Goal: Transaction & Acquisition: Purchase product/service

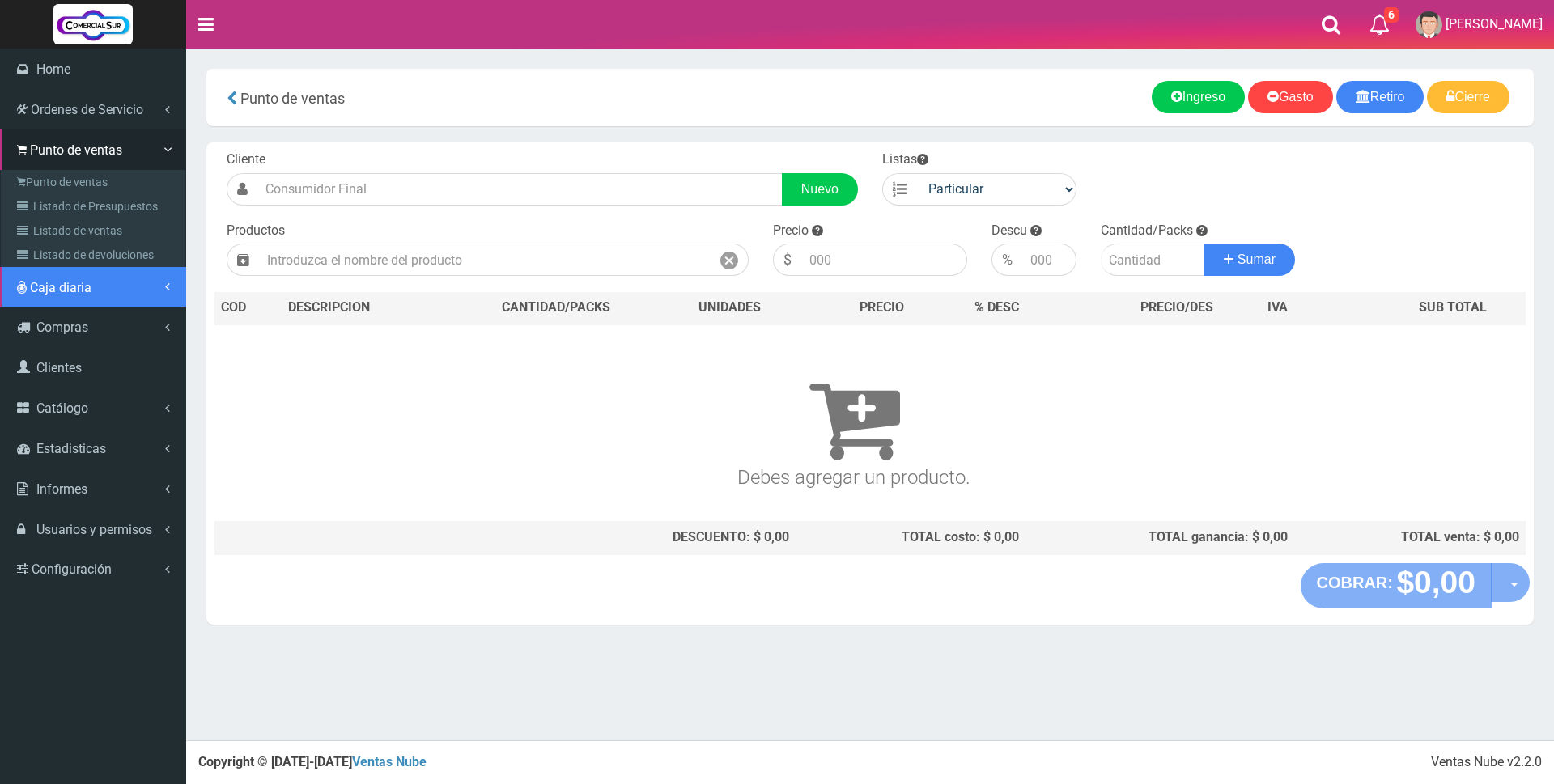
click at [74, 291] on span "Caja diaria" at bounding box center [61, 288] width 62 height 16
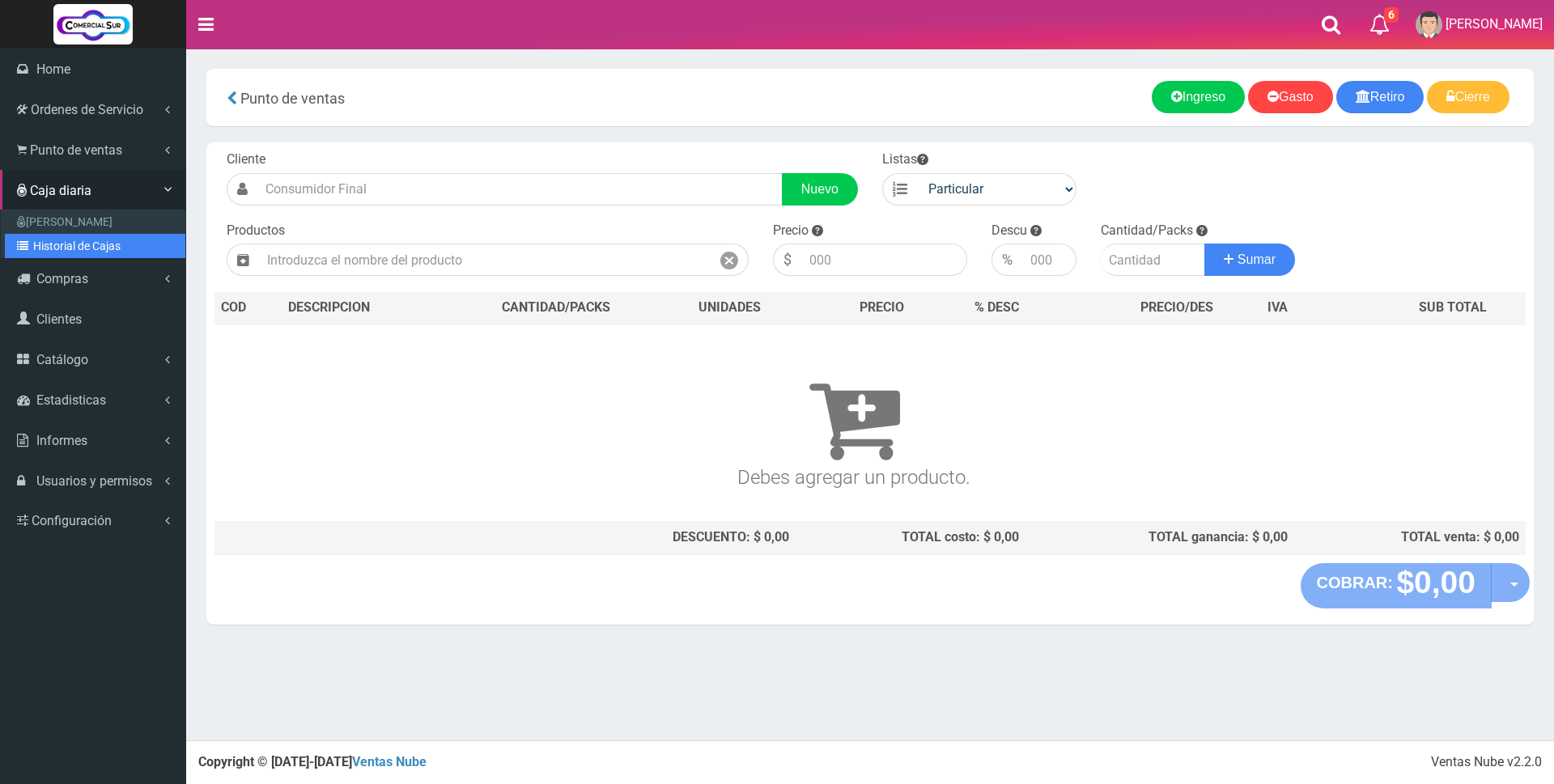
click at [78, 252] on link "Historial de Cajas" at bounding box center [95, 246] width 180 height 24
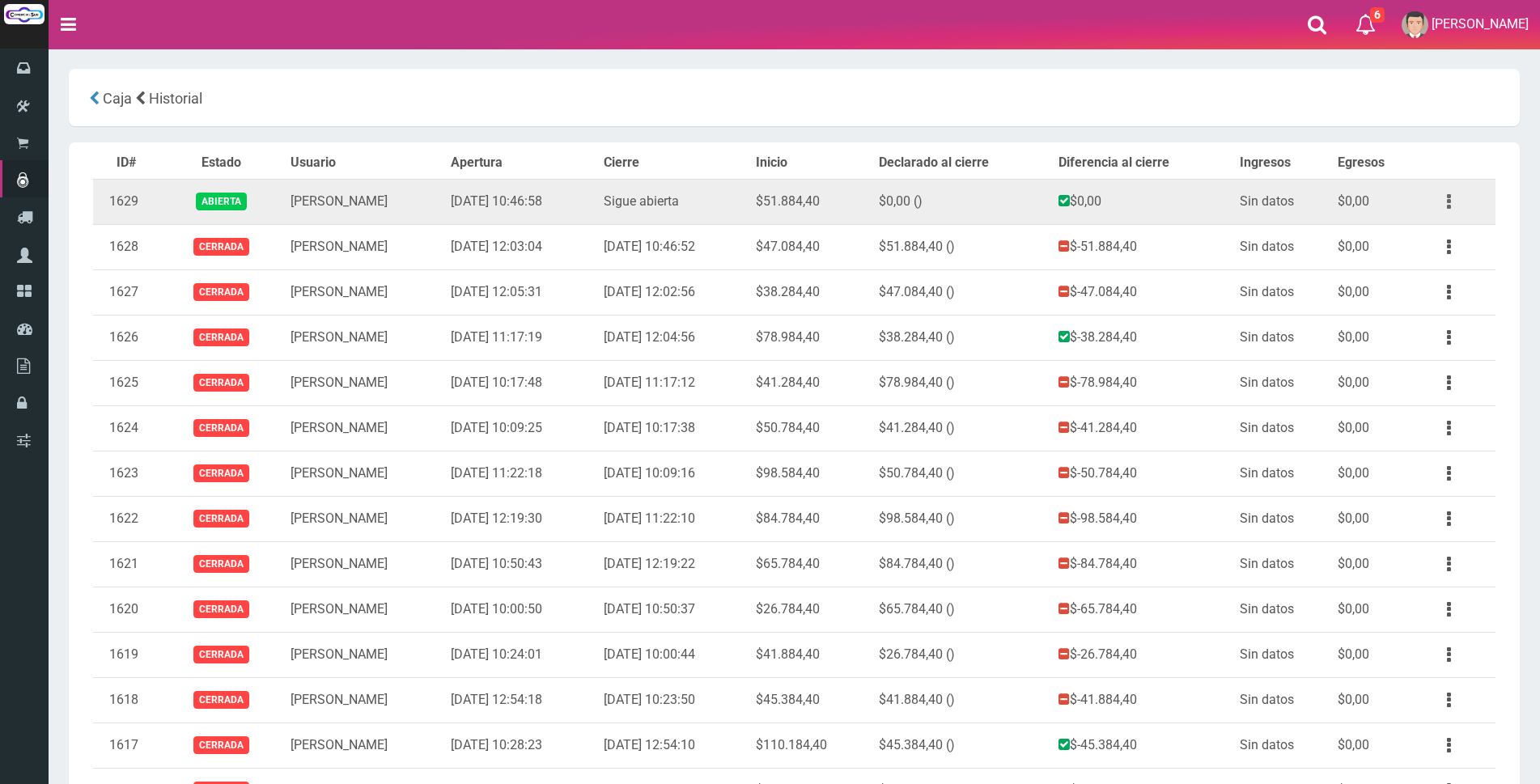
click at [1443, 200] on button "button" at bounding box center [1449, 201] width 36 height 29
click at [1420, 228] on link "Ver" at bounding box center [1402, 240] width 128 height 36
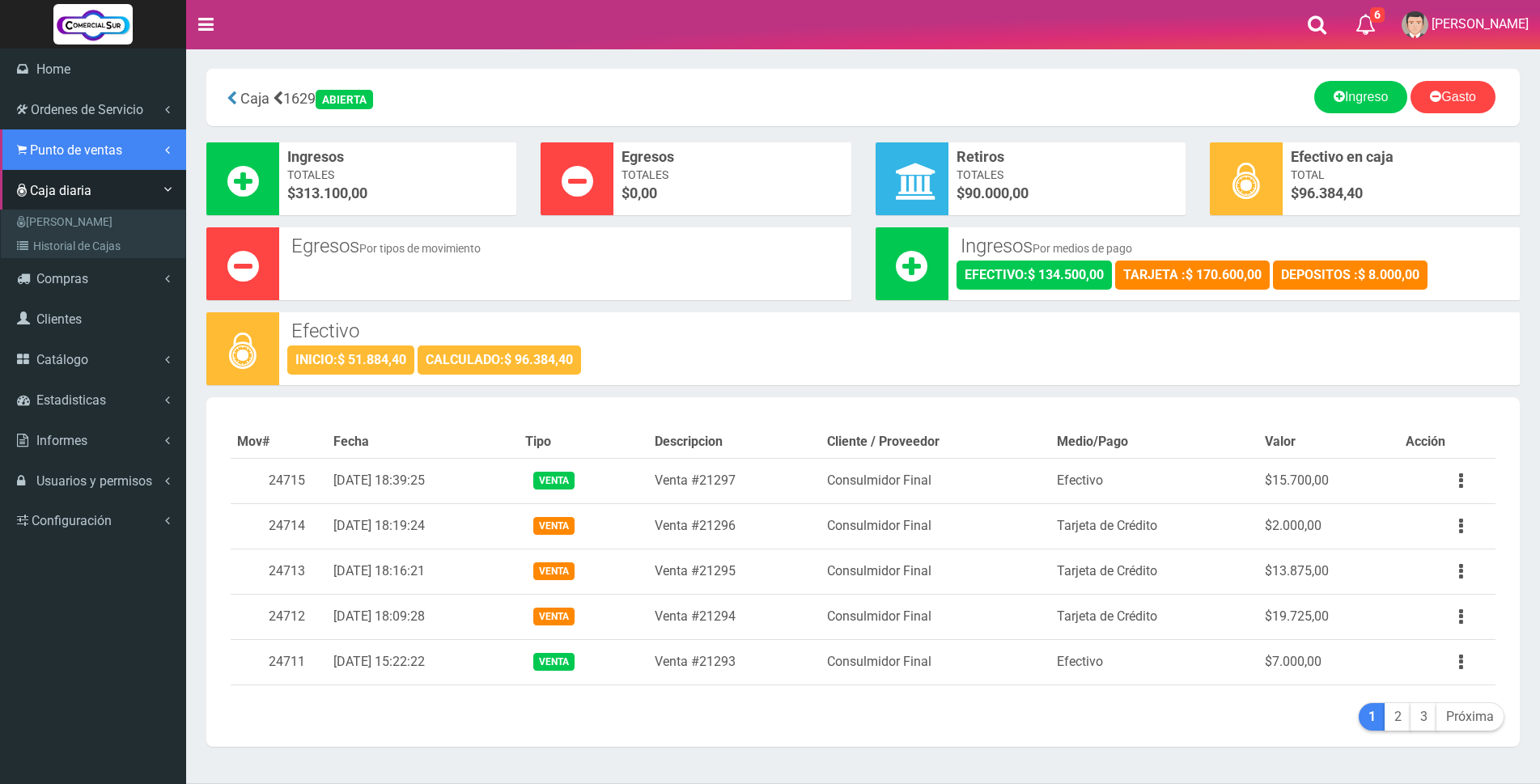
click at [29, 152] on link "Punto de ventas" at bounding box center [93, 149] width 187 height 41
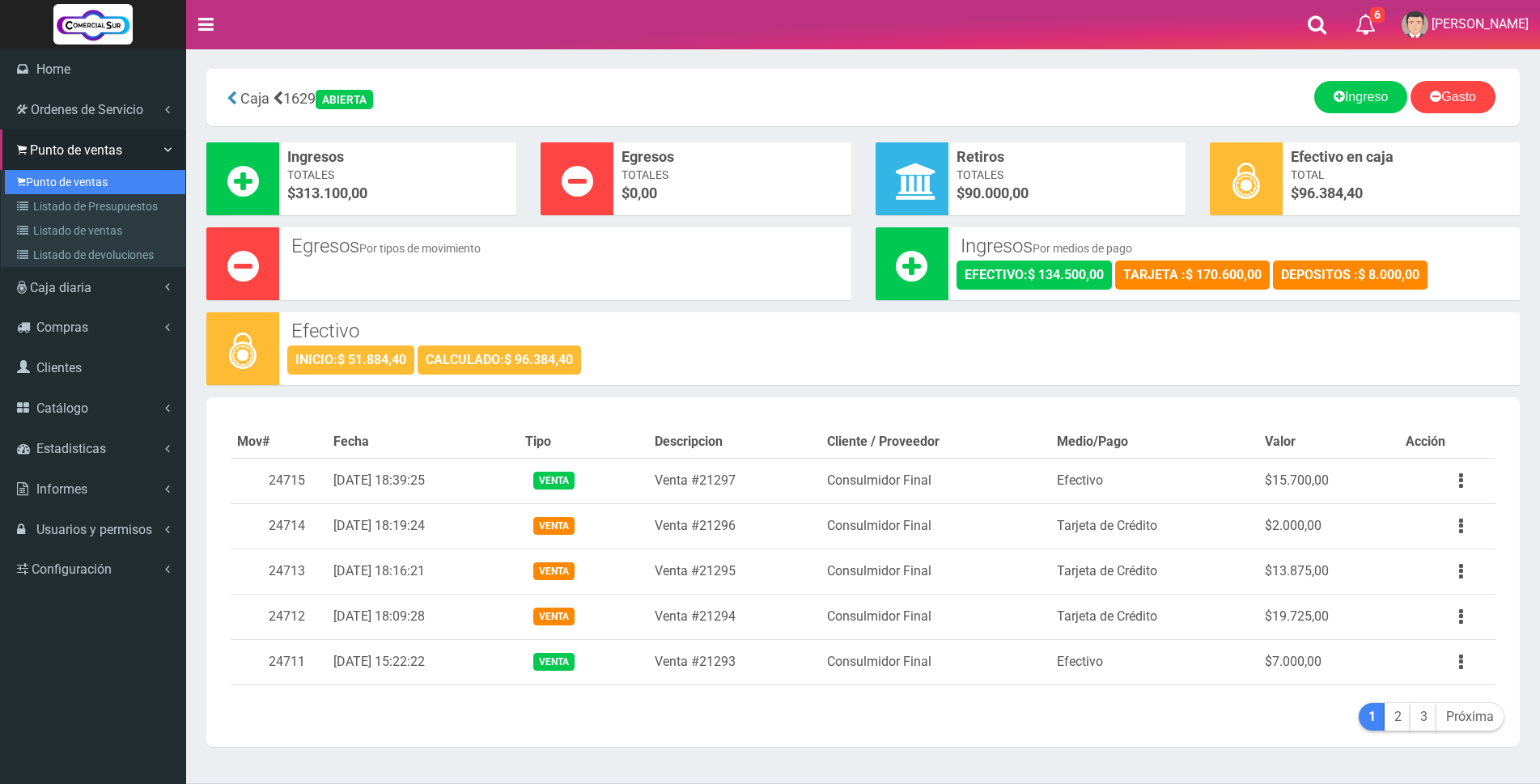
click at [97, 185] on link "Punto de ventas" at bounding box center [95, 182] width 180 height 24
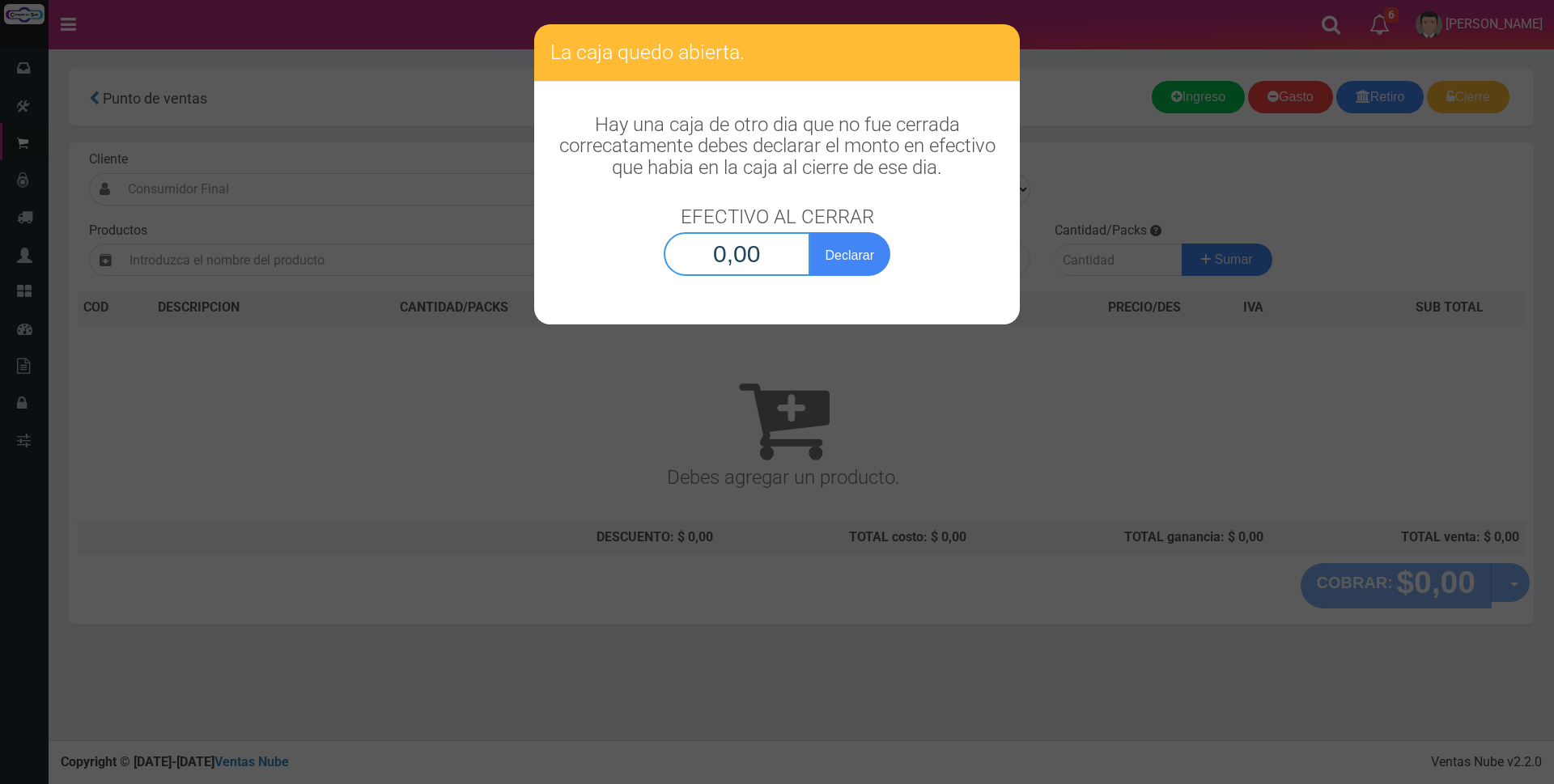
click at [778, 252] on input "0,00" at bounding box center [737, 254] width 147 height 43
type input "96.384,40"
click at [870, 257] on button "Declarar" at bounding box center [849, 254] width 81 height 43
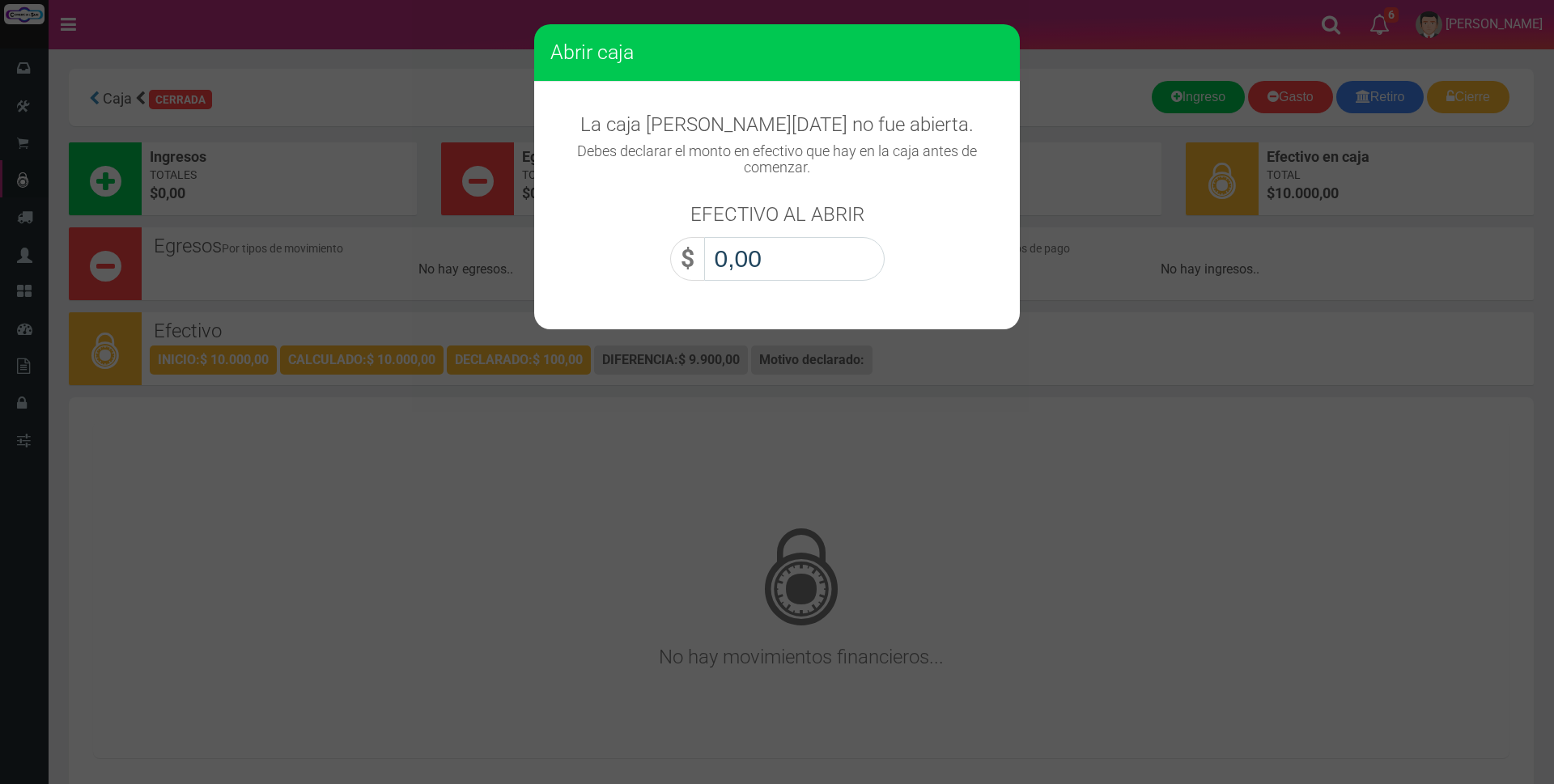
click at [813, 264] on input "0,00" at bounding box center [795, 258] width 180 height 43
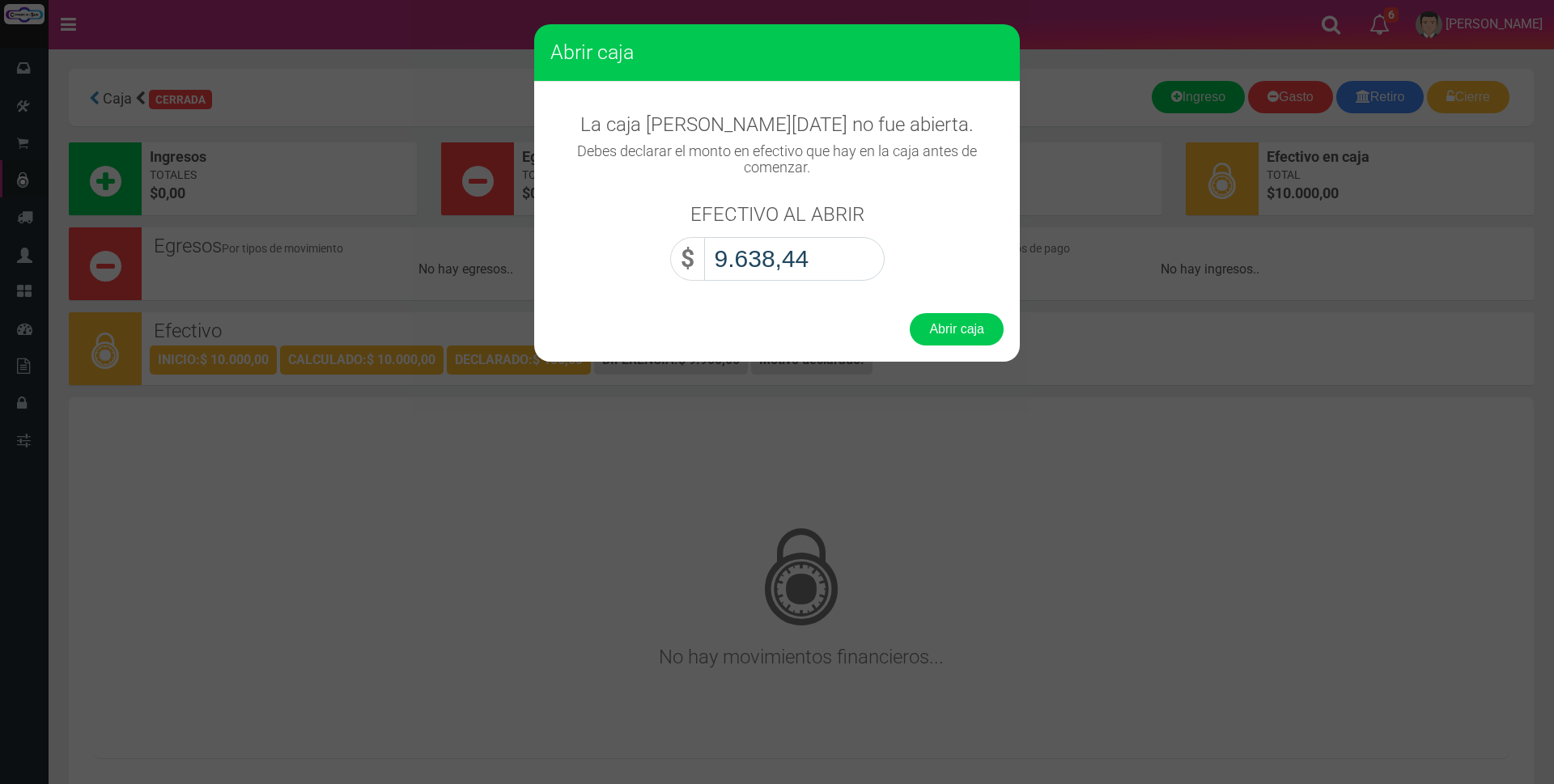
type input "96.384,40"
click at [957, 315] on button "Abrir caja" at bounding box center [956, 329] width 94 height 32
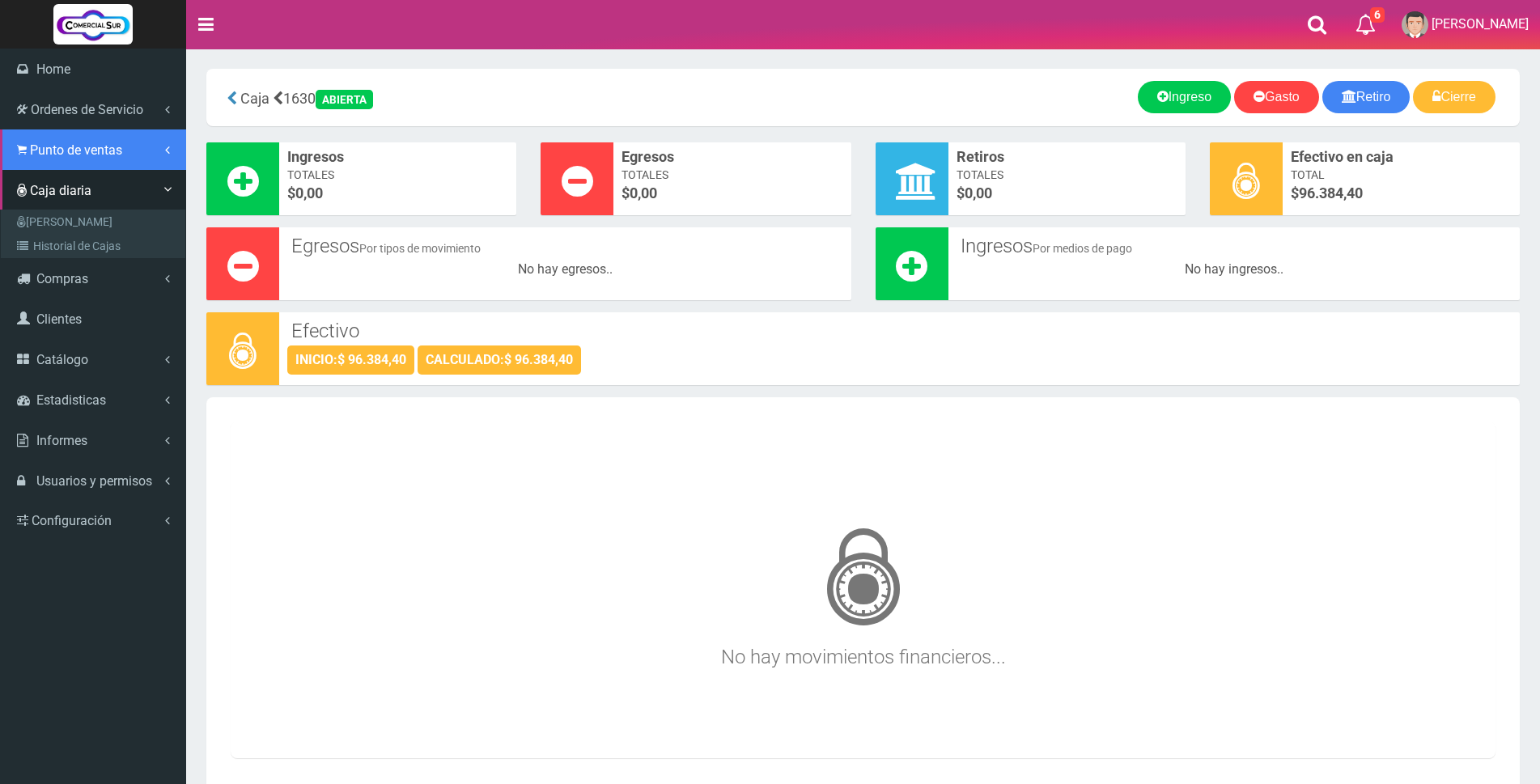
click at [32, 139] on link "Punto de ventas" at bounding box center [93, 149] width 187 height 41
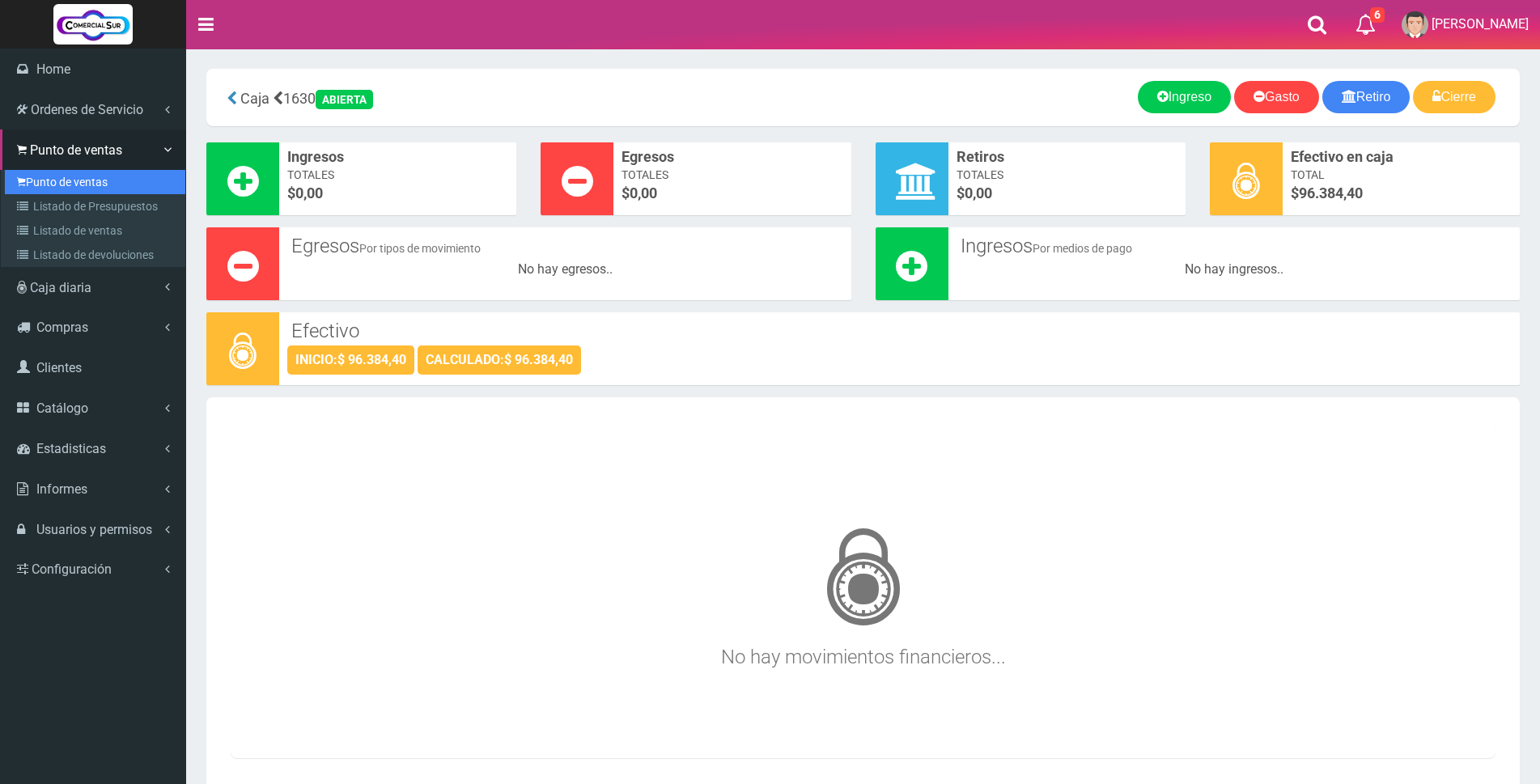
click at [76, 175] on link "Punto de ventas" at bounding box center [95, 182] width 180 height 24
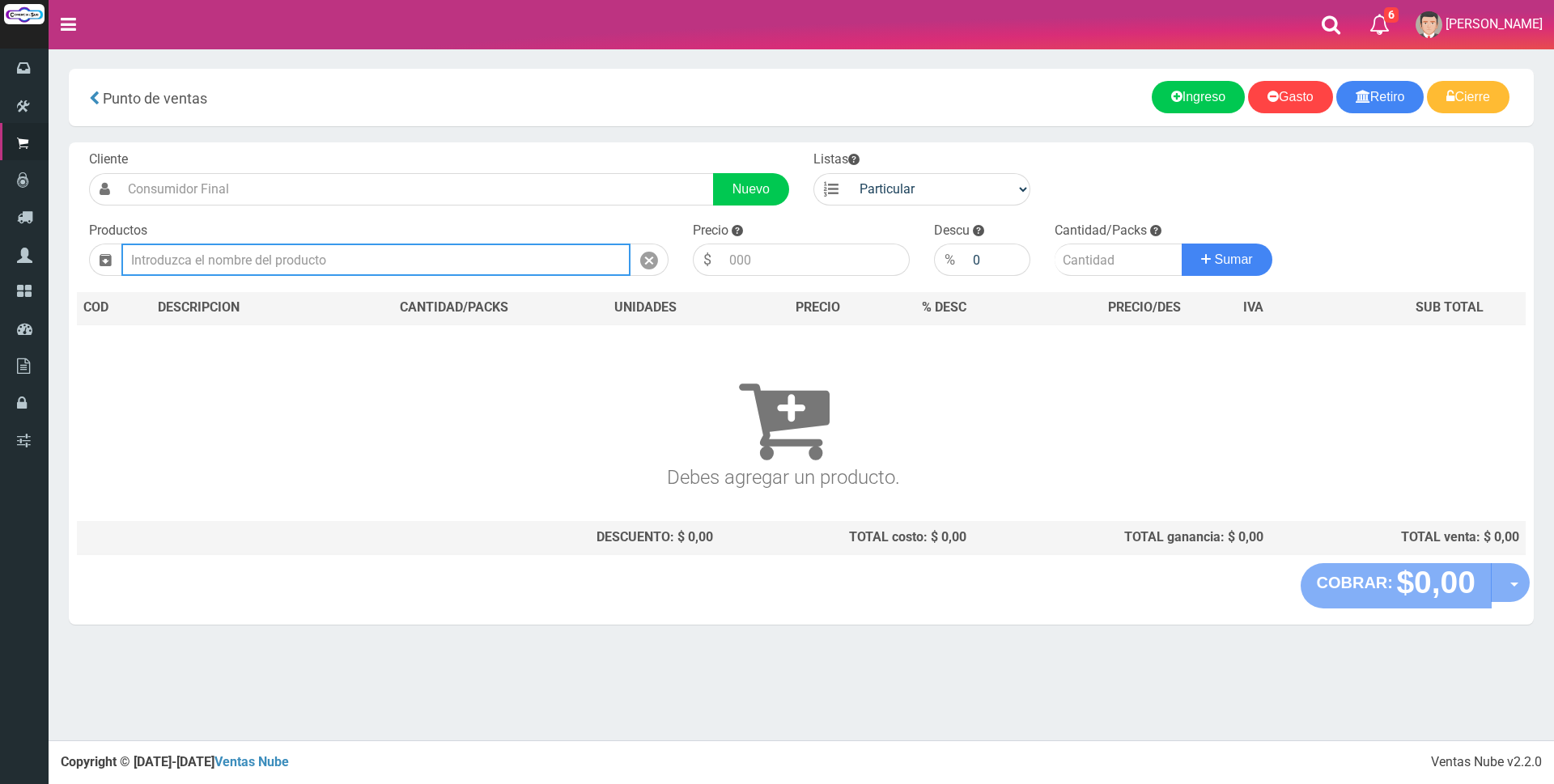
click at [305, 266] on input "text" at bounding box center [376, 259] width 509 height 32
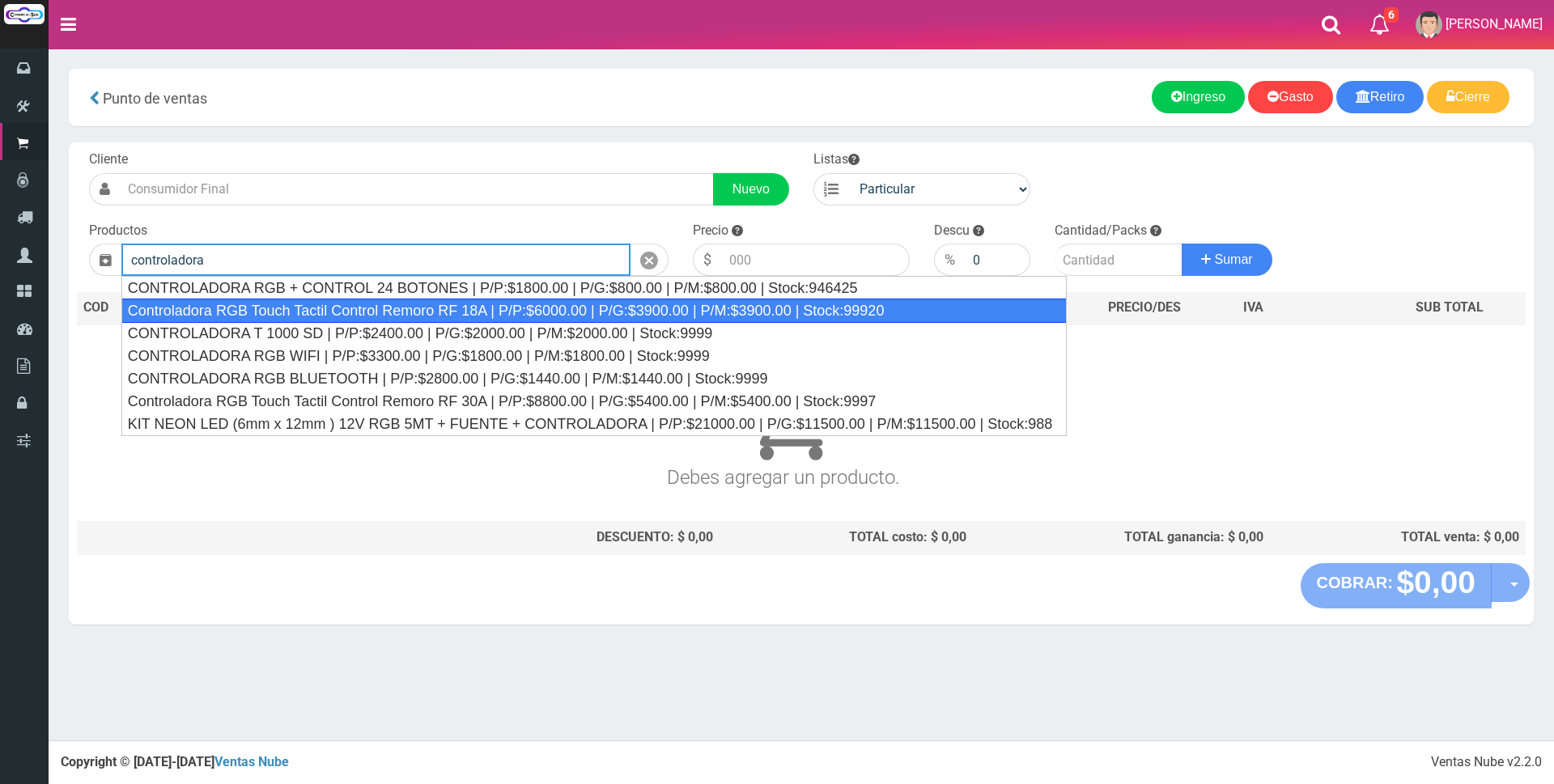
click at [397, 303] on div "Controladora RGB Touch Tactil Control Remoro RF 18A | P/P:$6000.00 | P/G:$3900.…" at bounding box center [593, 310] width 945 height 24
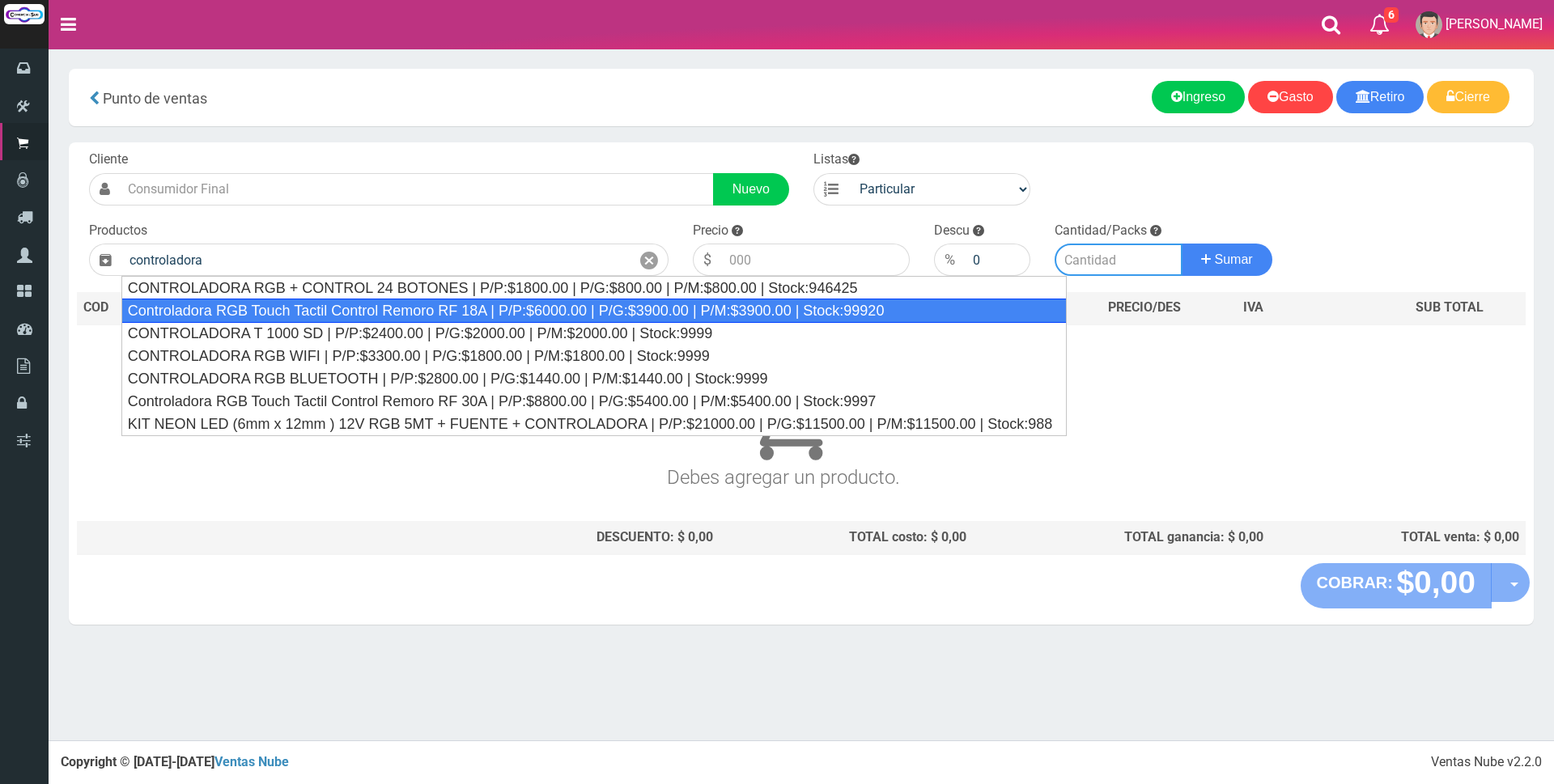
type input "Controladora RGB Touch Tactil Control Remoro RF 18A | P/P:$6000.00 | P/G:$3900.…"
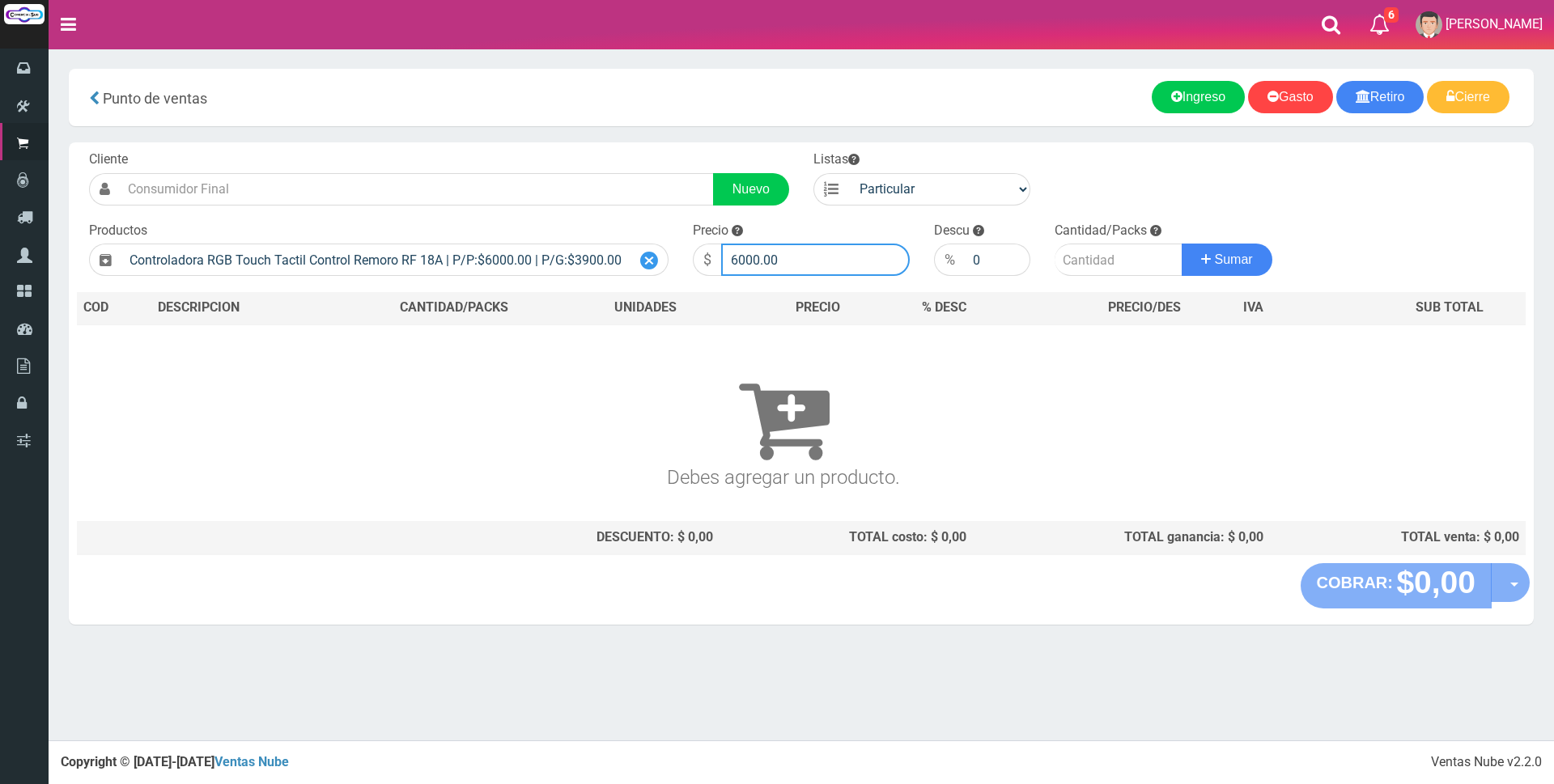
drag, startPoint x: 813, startPoint y: 252, endPoint x: 652, endPoint y: 245, distance: 161.2
click at [653, 150] on form "Cliente Nuevo Listas Particular Gremio Mayoristas" at bounding box center [802, 150] width 1449 height 0
type input "25000"
type input "1"
click at [1182, 244] on button "Sumar" at bounding box center [1227, 259] width 90 height 32
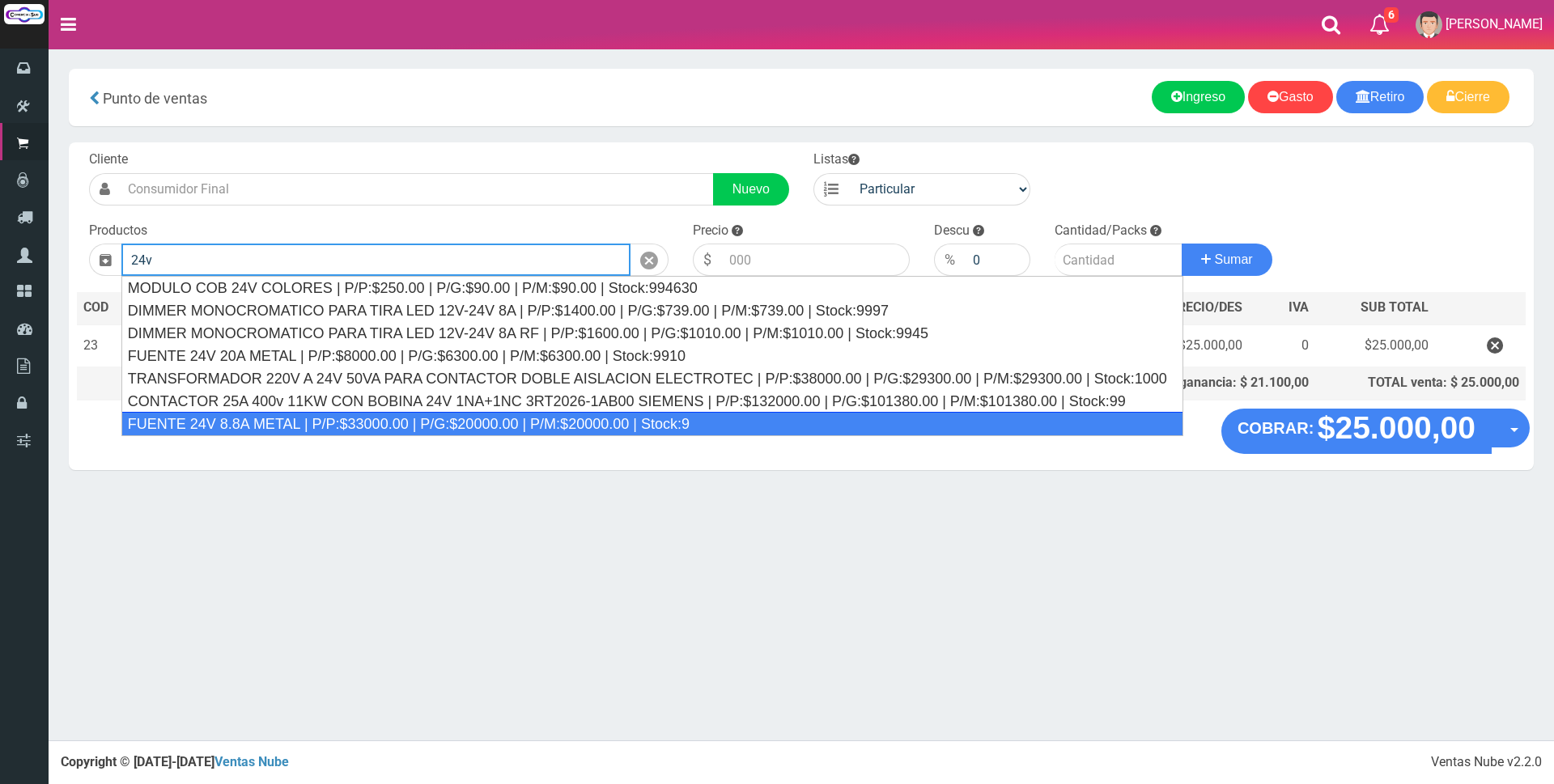
click at [293, 428] on div "FUENTE 24V 8.8A METAL | P/P:$33000.00 | P/G:$20000.00 | P/M:$20000.00 | Stock:9" at bounding box center [652, 424] width 1062 height 24
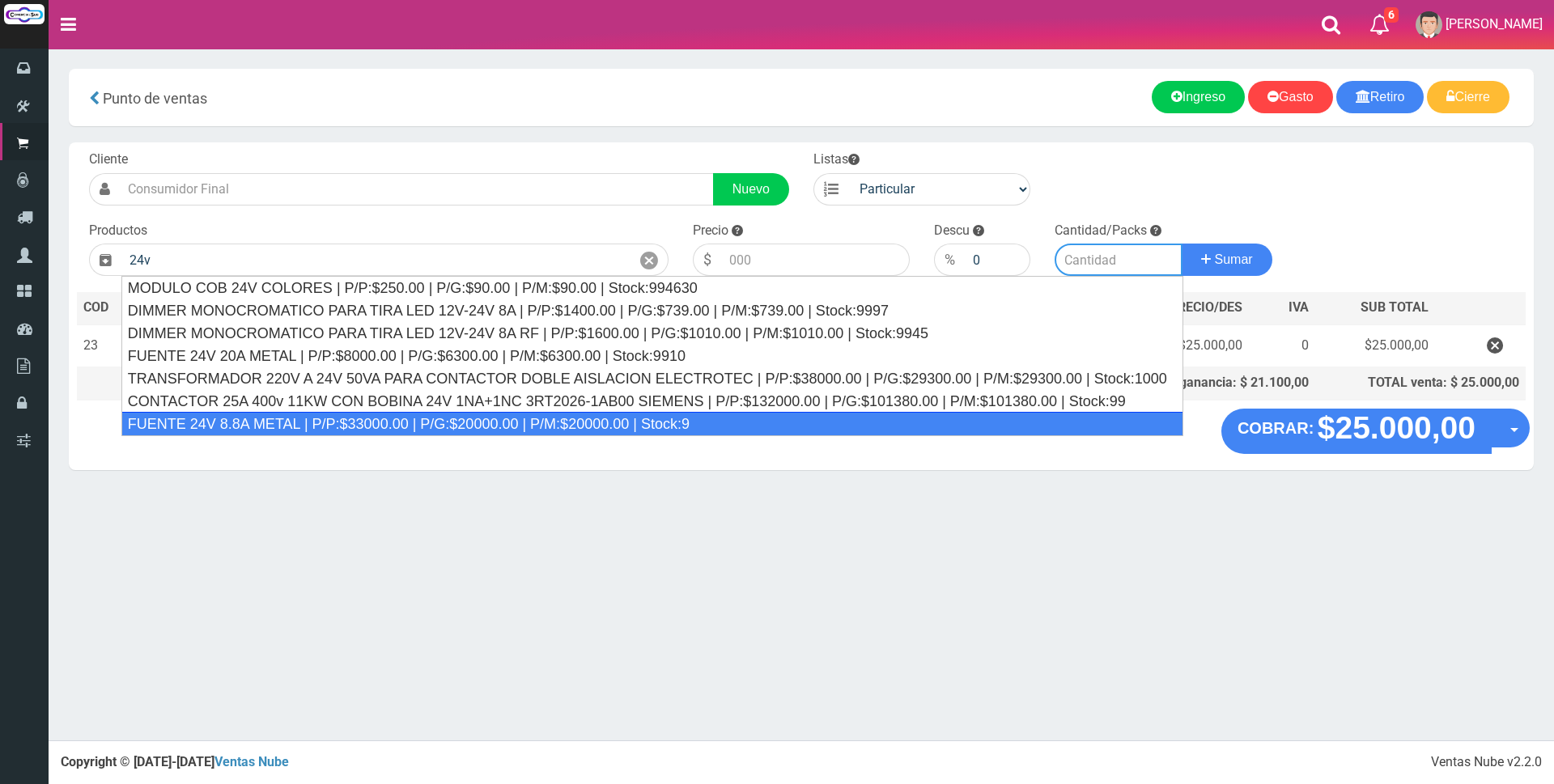
type input "FUENTE 24V 8.8A METAL | P/P:$33000.00 | P/G:$20000.00 | P/M:$20000.00 | Stock:9"
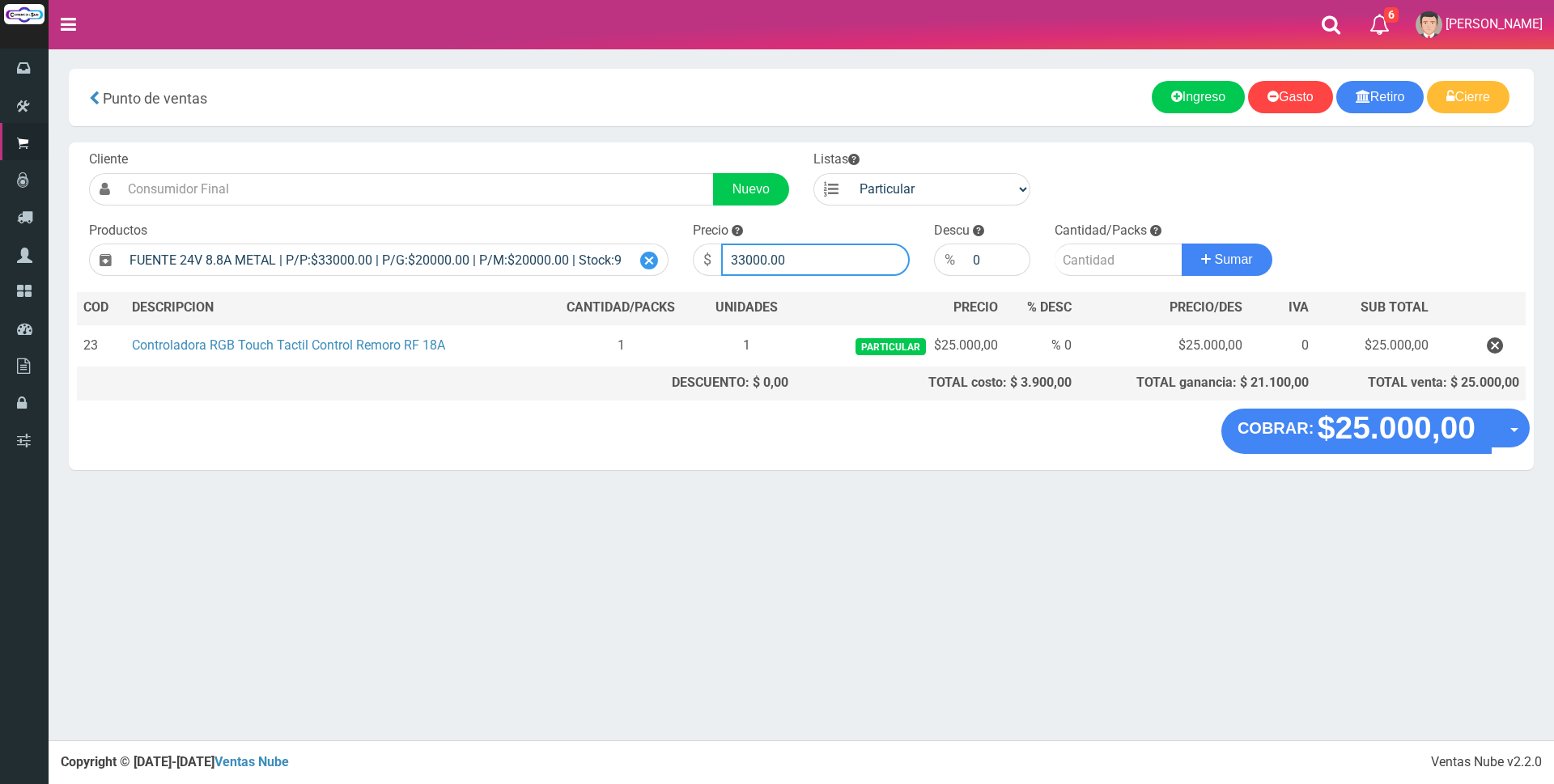
drag, startPoint x: 810, startPoint y: 258, endPoint x: 633, endPoint y: 246, distance: 177.4
click at [633, 150] on form "Cliente Nuevo Listas Particular Gremio Mayoristas" at bounding box center [802, 150] width 1449 height 0
type input "50000"
type input "1"
click at [1182, 244] on button "Sumar" at bounding box center [1227, 259] width 90 height 32
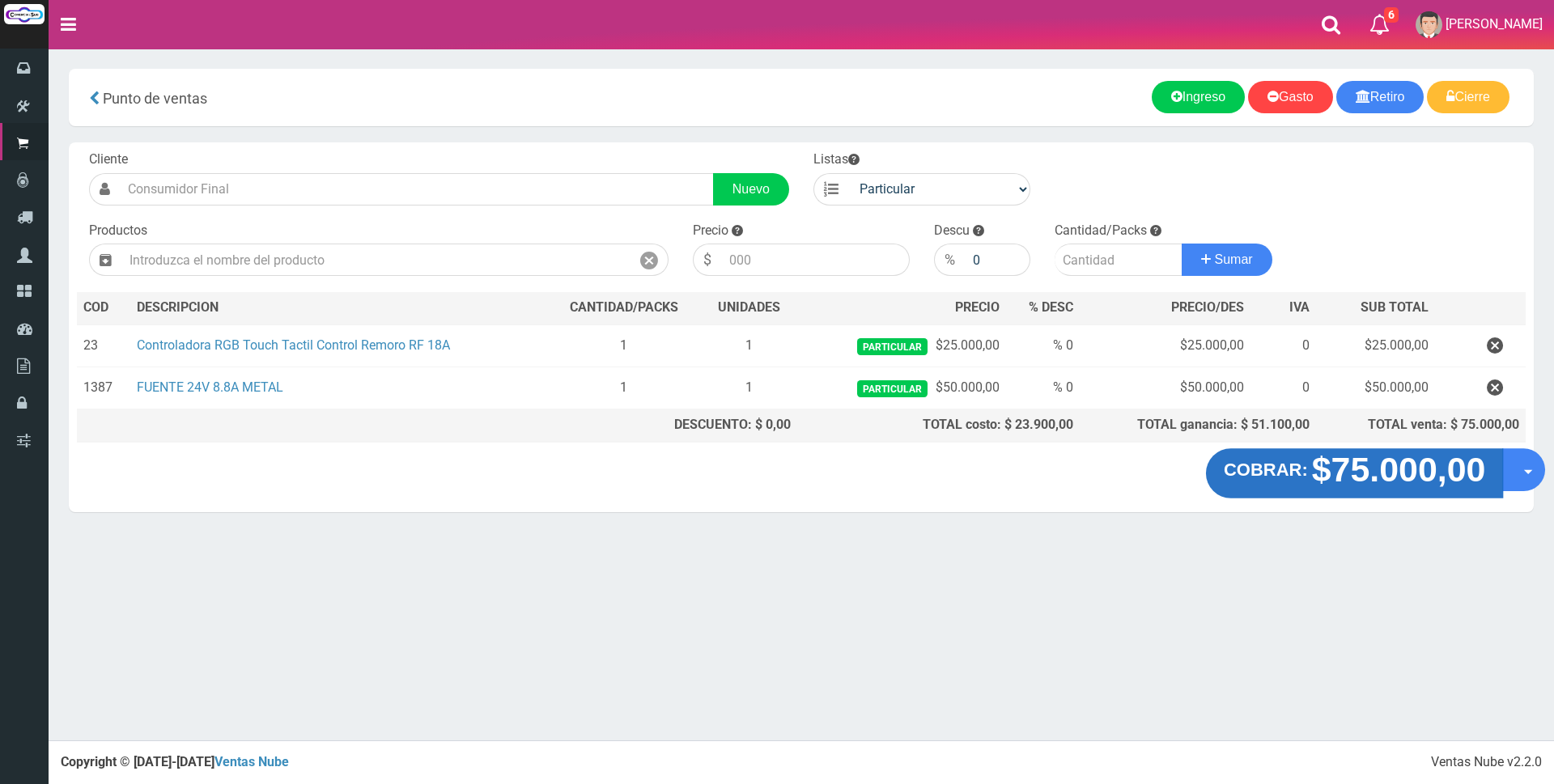
click at [1422, 469] on strong "$75.000,00" at bounding box center [1399, 470] width 174 height 38
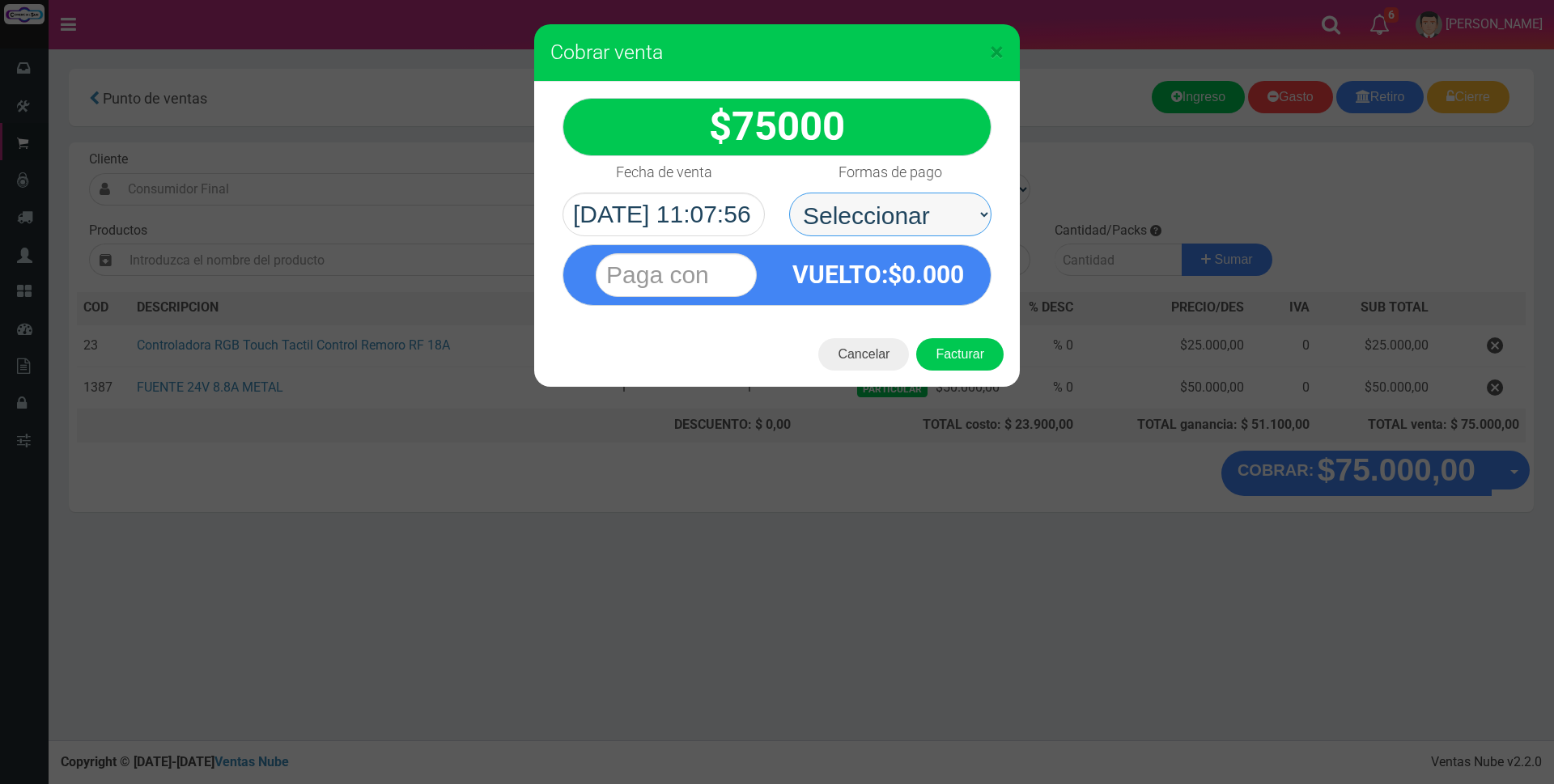
click at [934, 200] on select "Seleccionar Efectivo Tarjeta de Crédito Depósito Débito" at bounding box center [889, 214] width 202 height 43
select select "Tarjeta de Crédito"
click at [789, 193] on select "Seleccionar Efectivo Tarjeta de Crédito Depósito Débito" at bounding box center [889, 214] width 202 height 43
click at [703, 277] on input "text" at bounding box center [677, 275] width 161 height 43
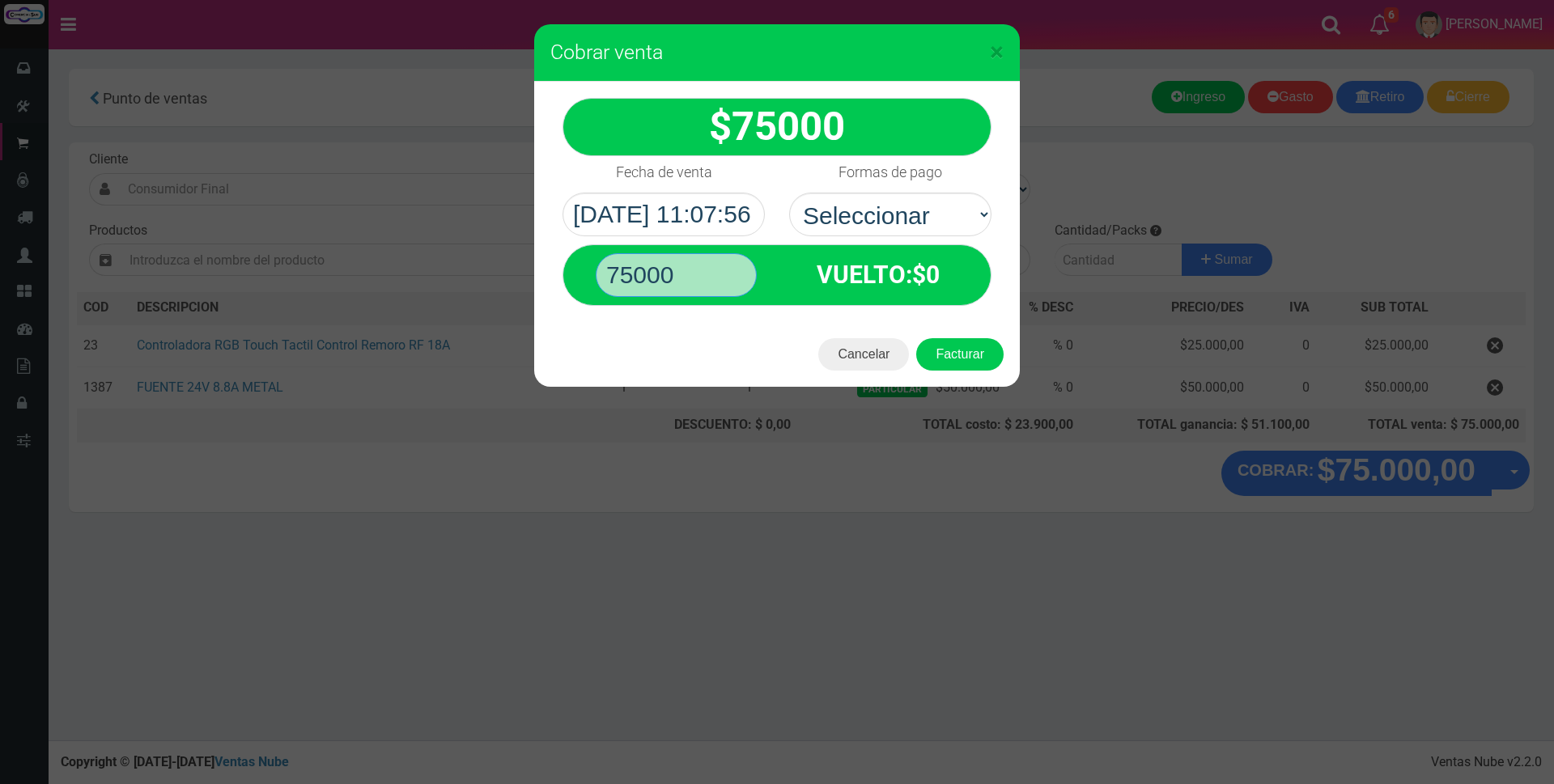
type input "75000"
click at [916, 338] on button "Facturar" at bounding box center [960, 354] width 88 height 32
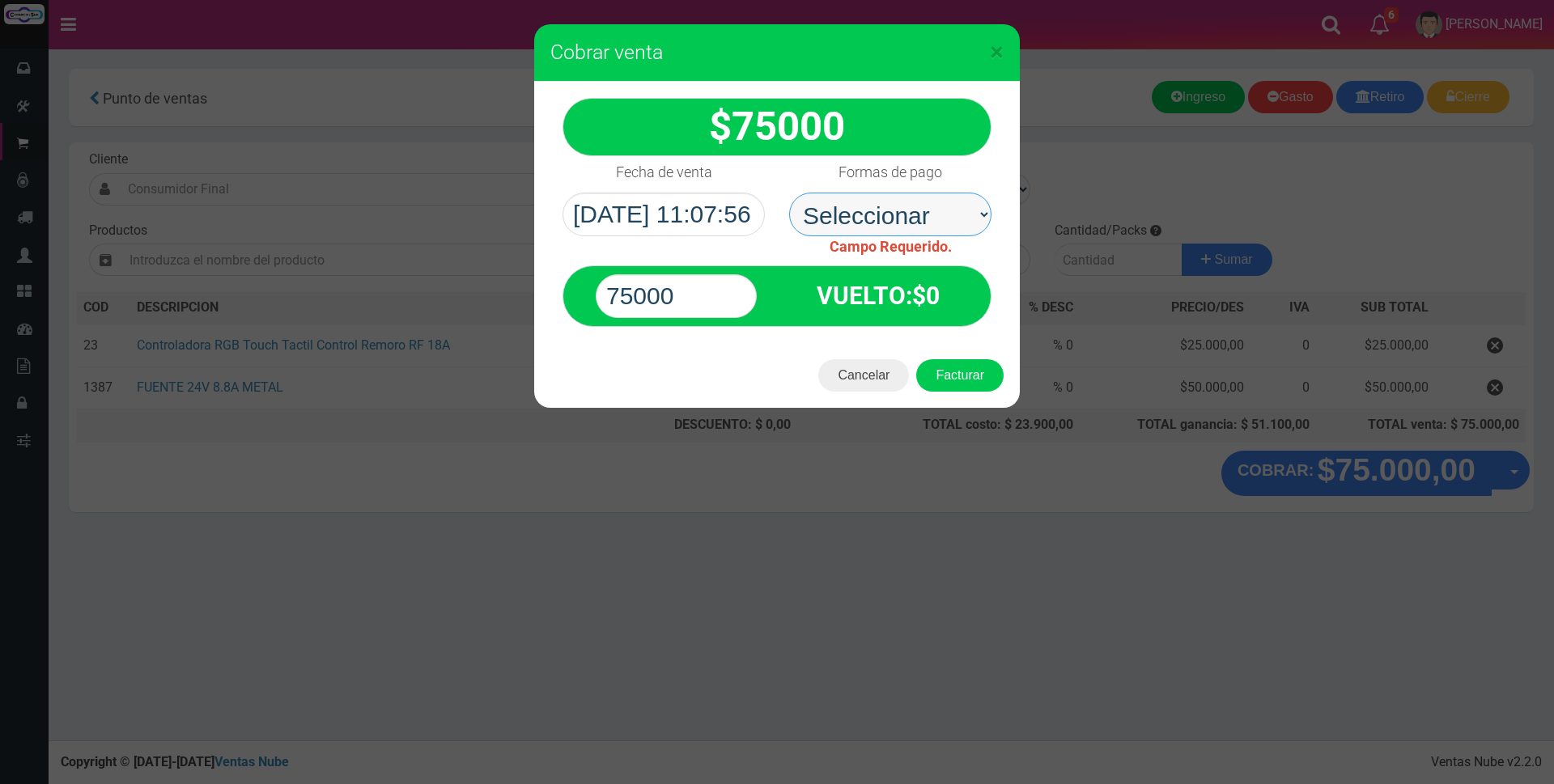
click at [971, 213] on select "Seleccionar Efectivo Tarjeta de Crédito Depósito Débito" at bounding box center [889, 214] width 202 height 43
select select "Tarjeta de Crédito"
click at [789, 193] on select "Seleccionar Efectivo Tarjeta de Crédito Depósito Débito" at bounding box center [889, 214] width 202 height 43
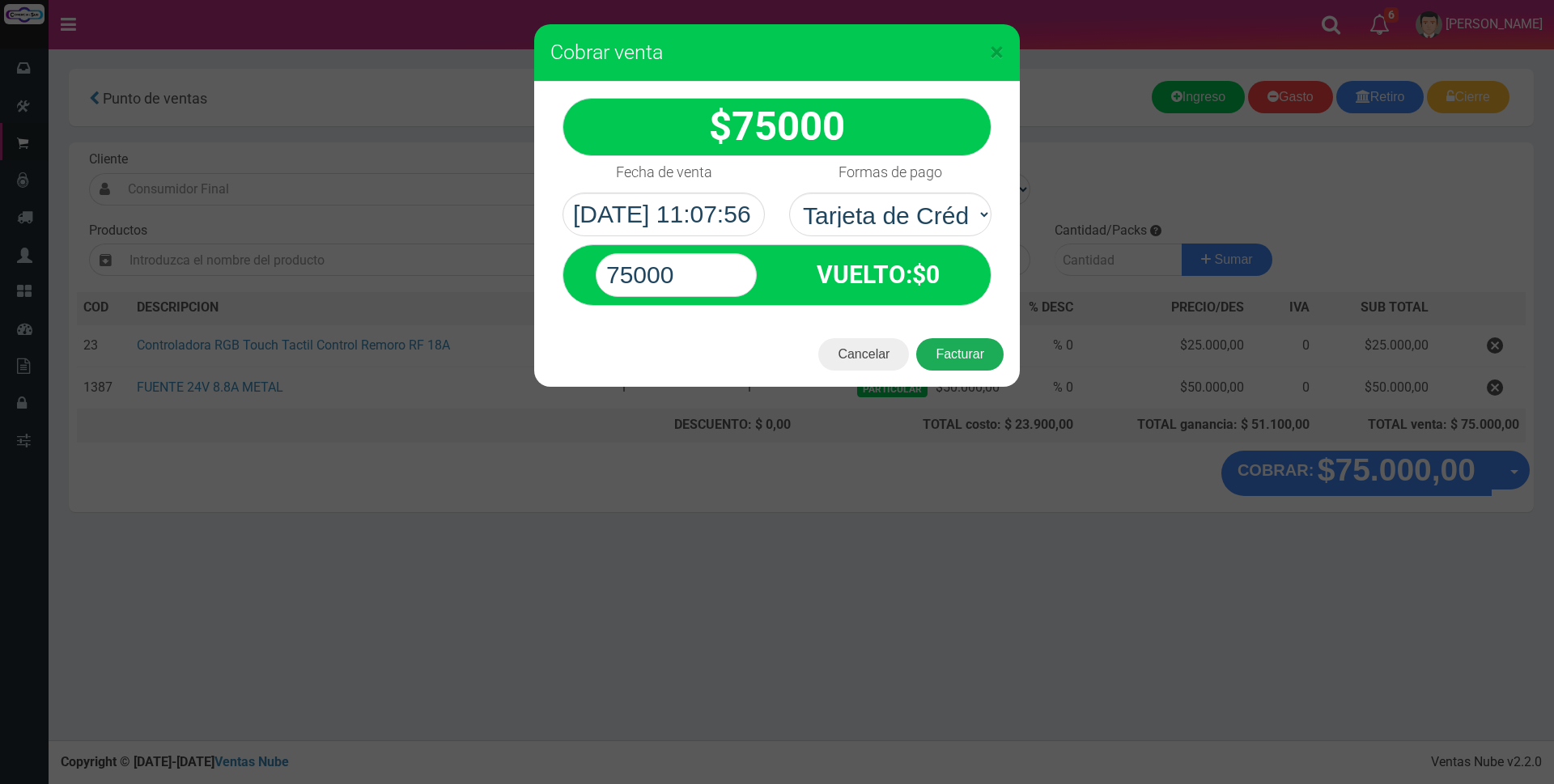
click at [957, 352] on button "Facturar" at bounding box center [960, 354] width 88 height 32
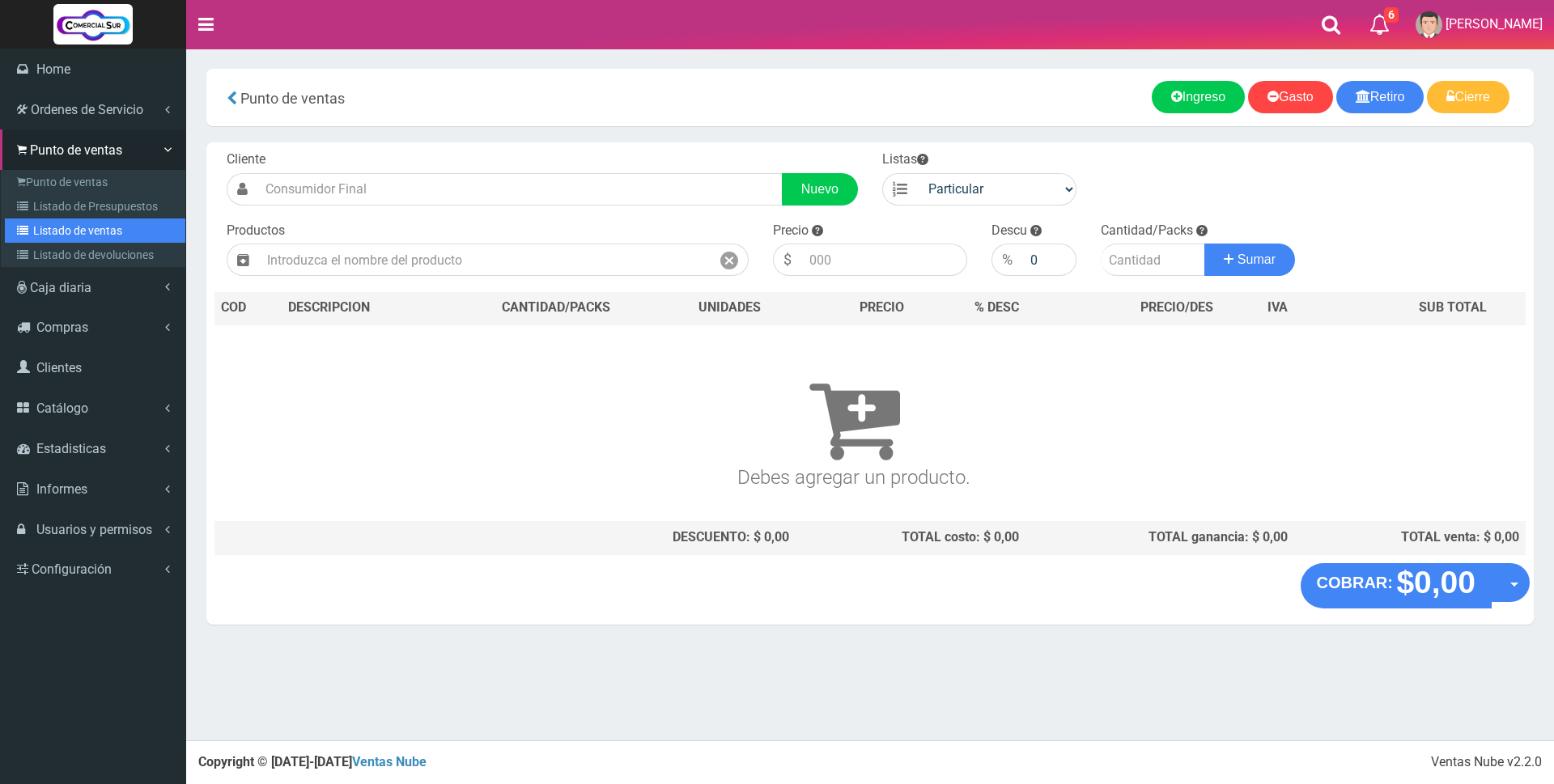
click at [67, 235] on link "Listado de ventas" at bounding box center [95, 231] width 180 height 24
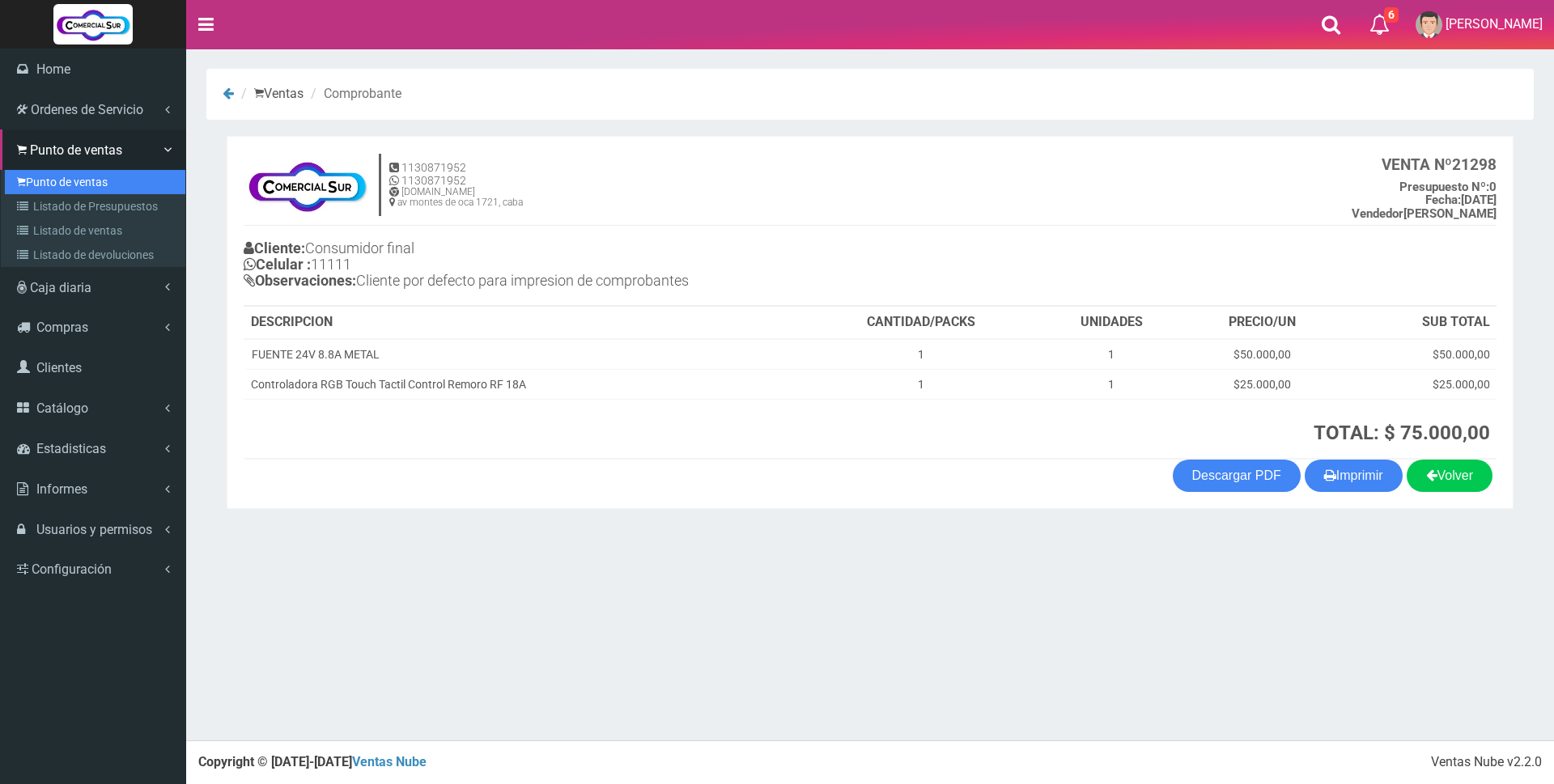
click at [42, 188] on link "Punto de ventas" at bounding box center [95, 182] width 180 height 24
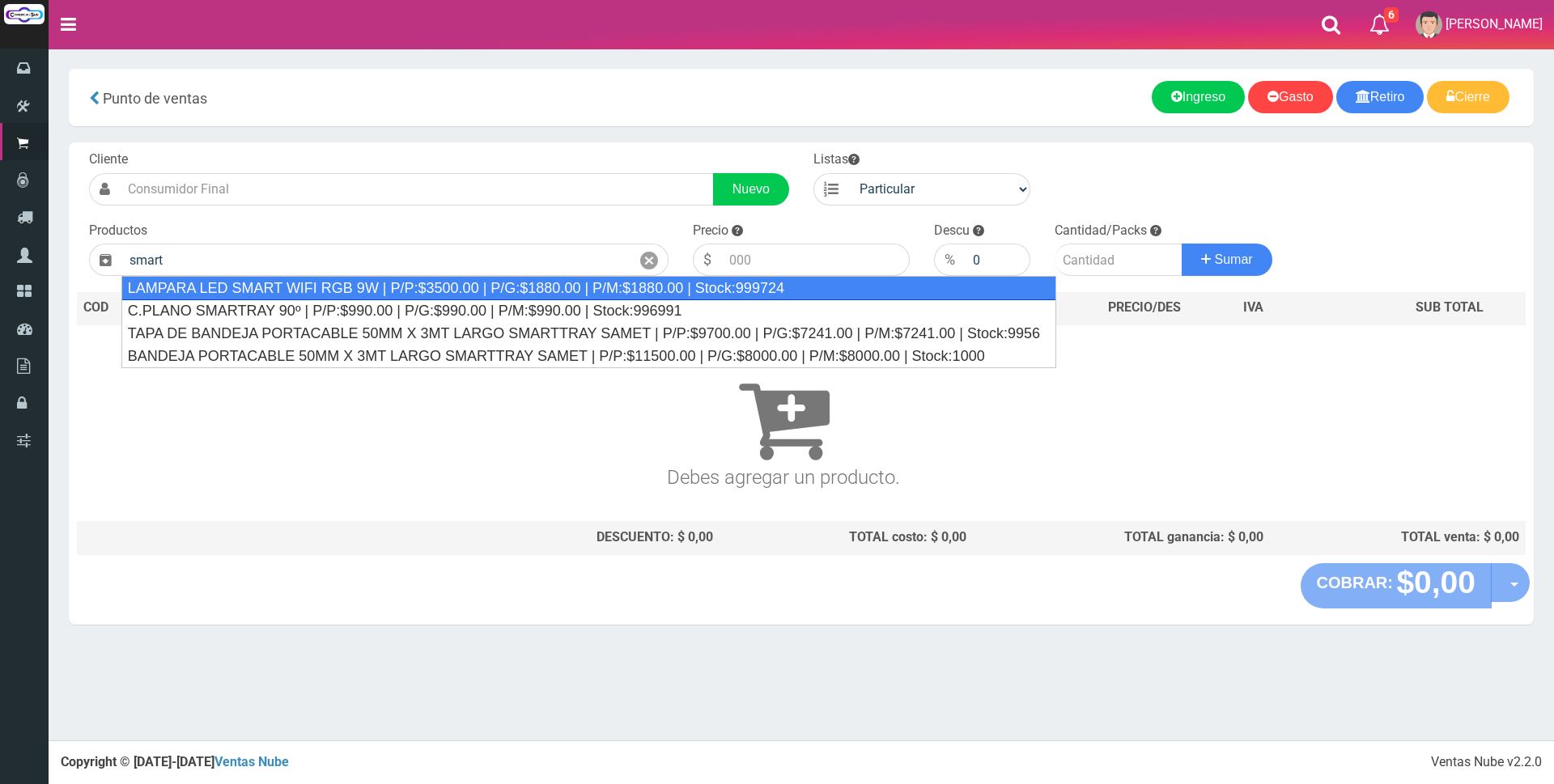
click at [526, 278] on div "LAMPARA LED SMART WIFI RGB 9W | P/P:$3500.00 | P/G:$1880.00 | P/M:$1880.00 | St…" at bounding box center [588, 288] width 934 height 24
type input "LAMPARA LED SMART WIFI RGB 9W | P/P:$3500.00 | P/G:$1880.00 | P/M:$1880.00 | St…"
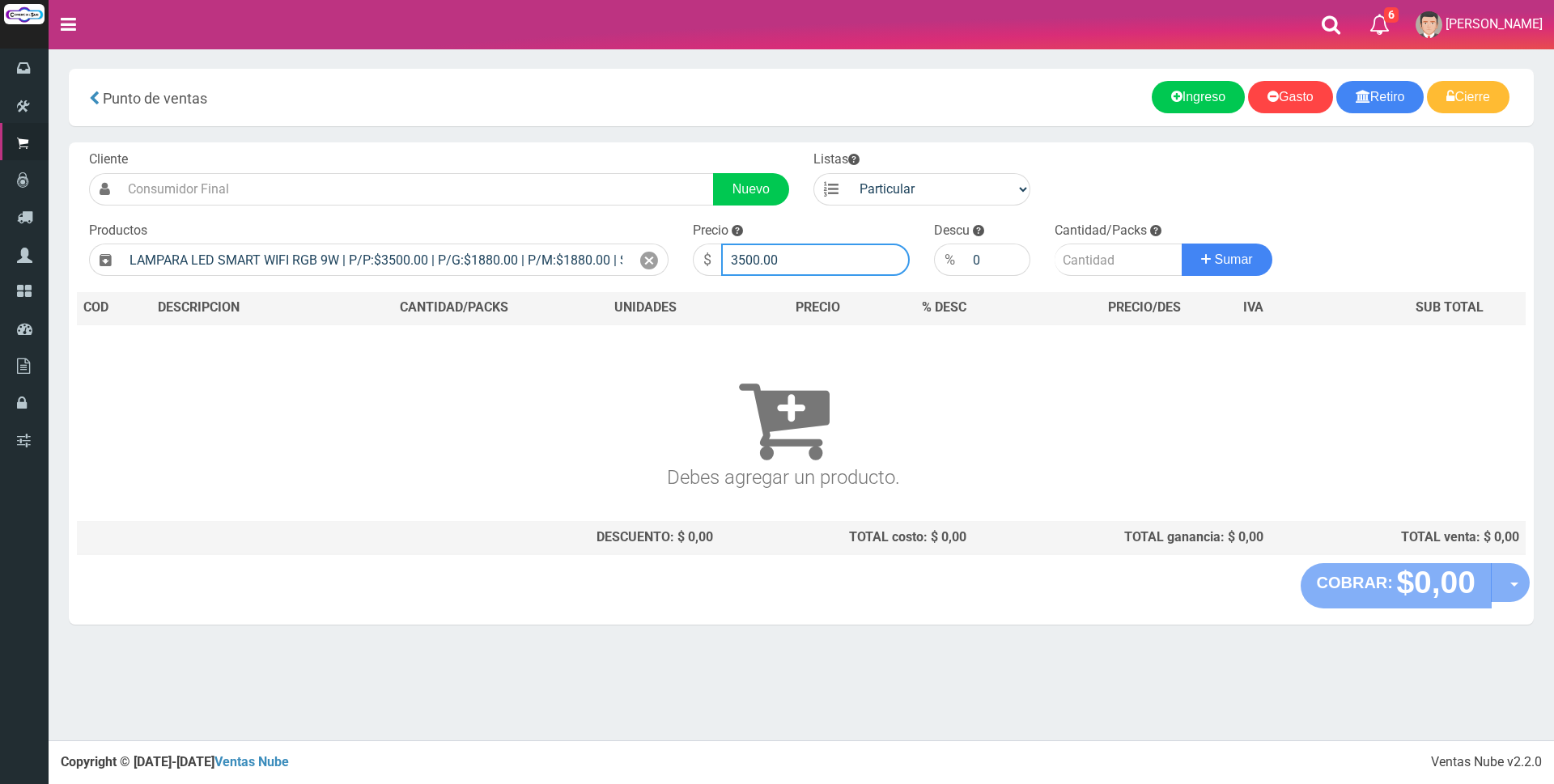
drag, startPoint x: 836, startPoint y: 266, endPoint x: 606, endPoint y: 238, distance: 231.7
click at [606, 150] on form "Cliente Nuevo Listas Particular Gremio Mayoristas" at bounding box center [802, 150] width 1449 height 0
type input "13500"
type input "1"
click at [1182, 244] on button "Sumar" at bounding box center [1227, 259] width 90 height 32
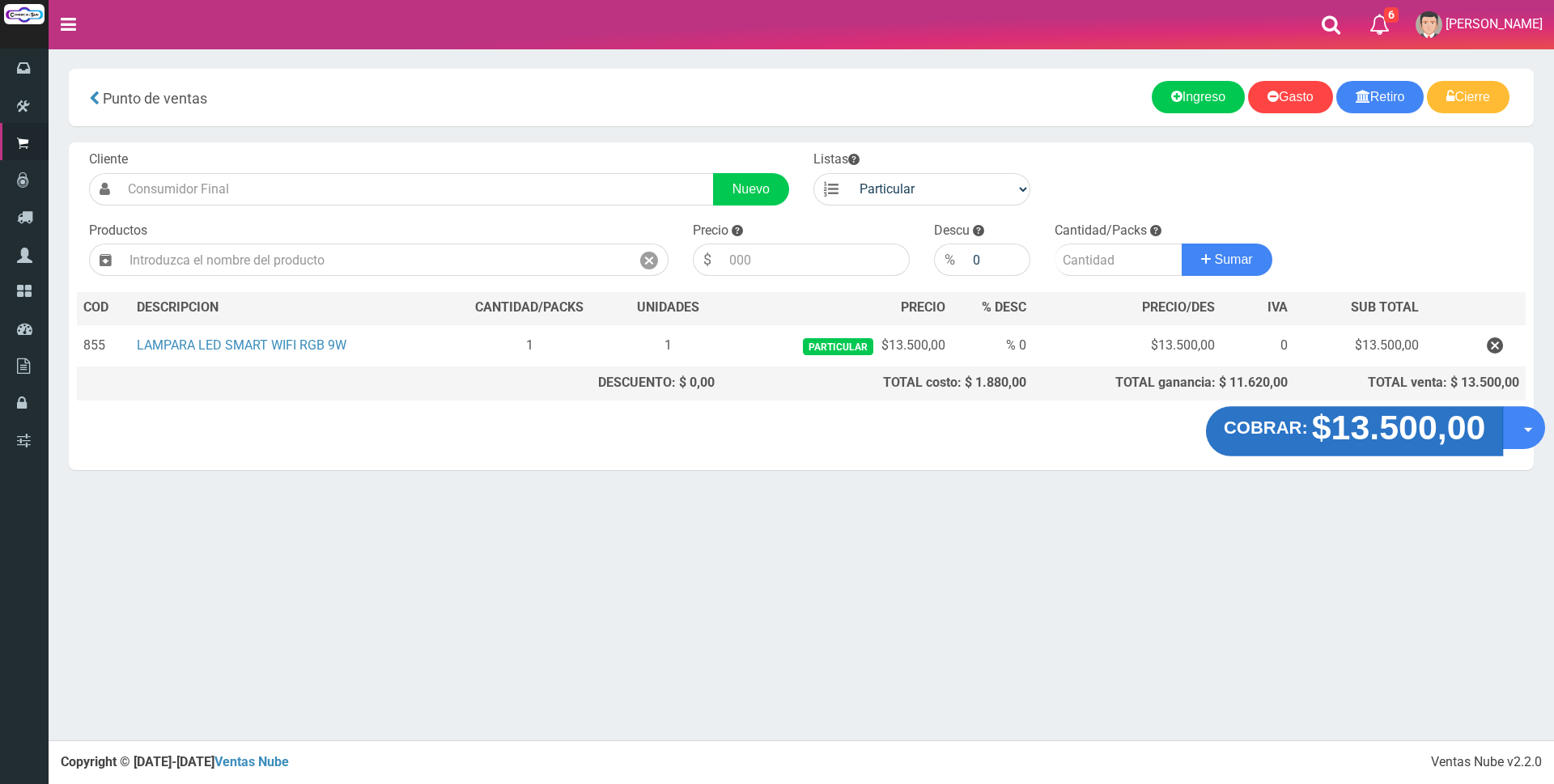
click at [1393, 429] on strong "$13.500,00" at bounding box center [1399, 428] width 174 height 38
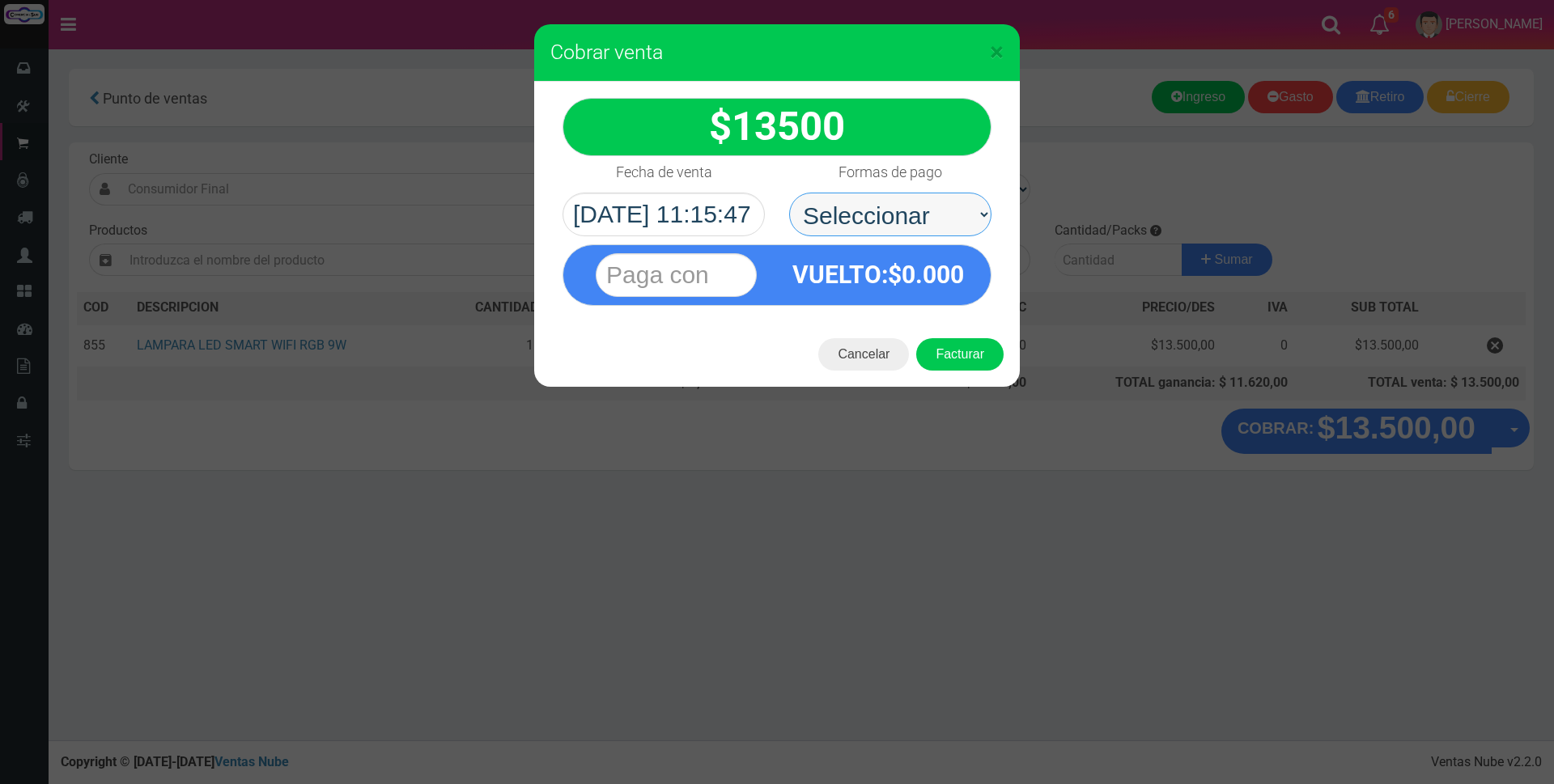
click at [870, 201] on select "Seleccionar Efectivo Tarjeta de Crédito Depósito Débito" at bounding box center [889, 214] width 202 height 43
select select "Efectivo"
click at [789, 193] on select "Seleccionar Efectivo Tarjeta de Crédito Depósito Débito" at bounding box center [889, 214] width 202 height 43
click at [674, 291] on input "text" at bounding box center [677, 275] width 161 height 43
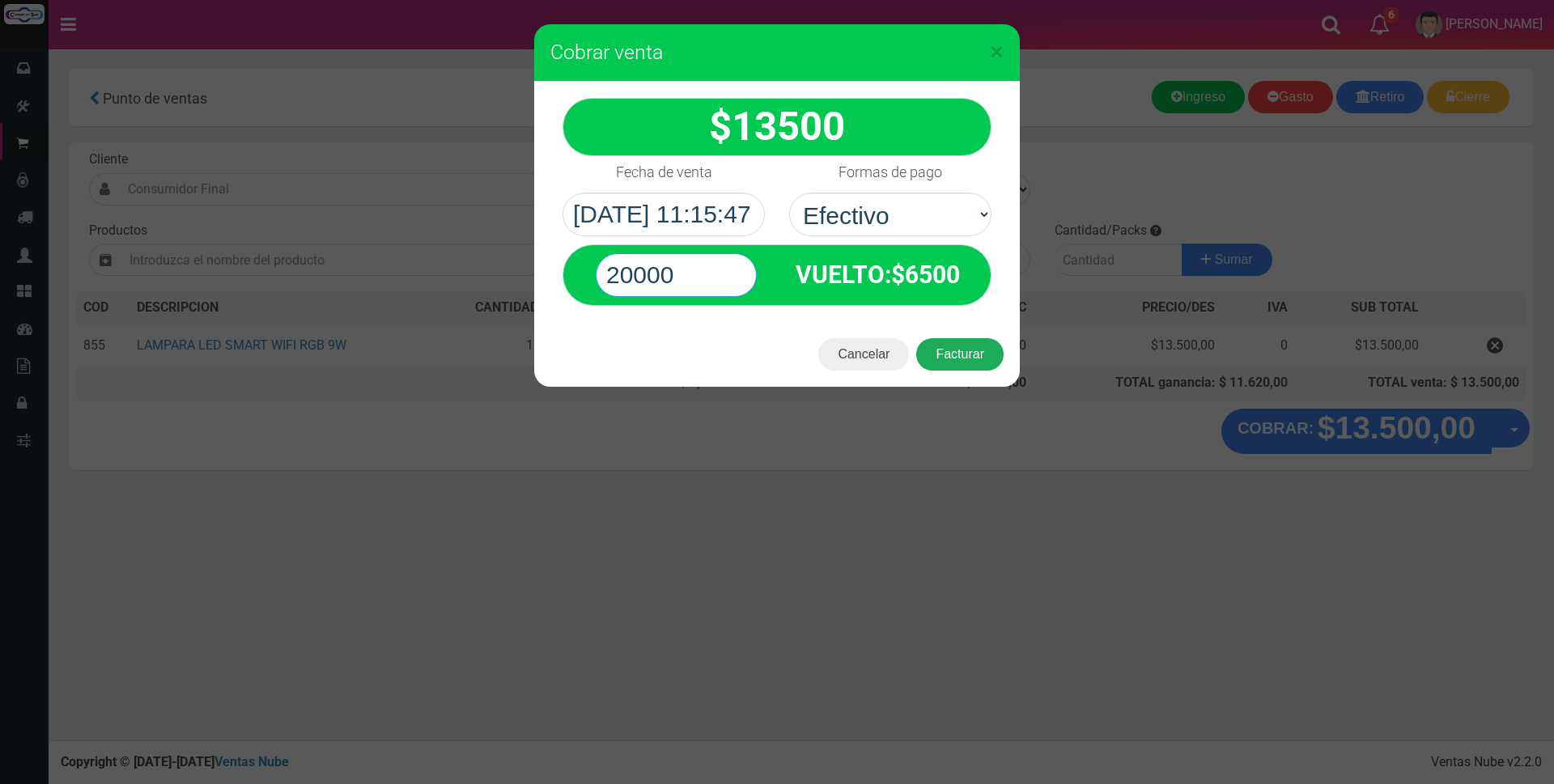
type input "20000"
click at [967, 353] on button "Facturar" at bounding box center [960, 354] width 88 height 32
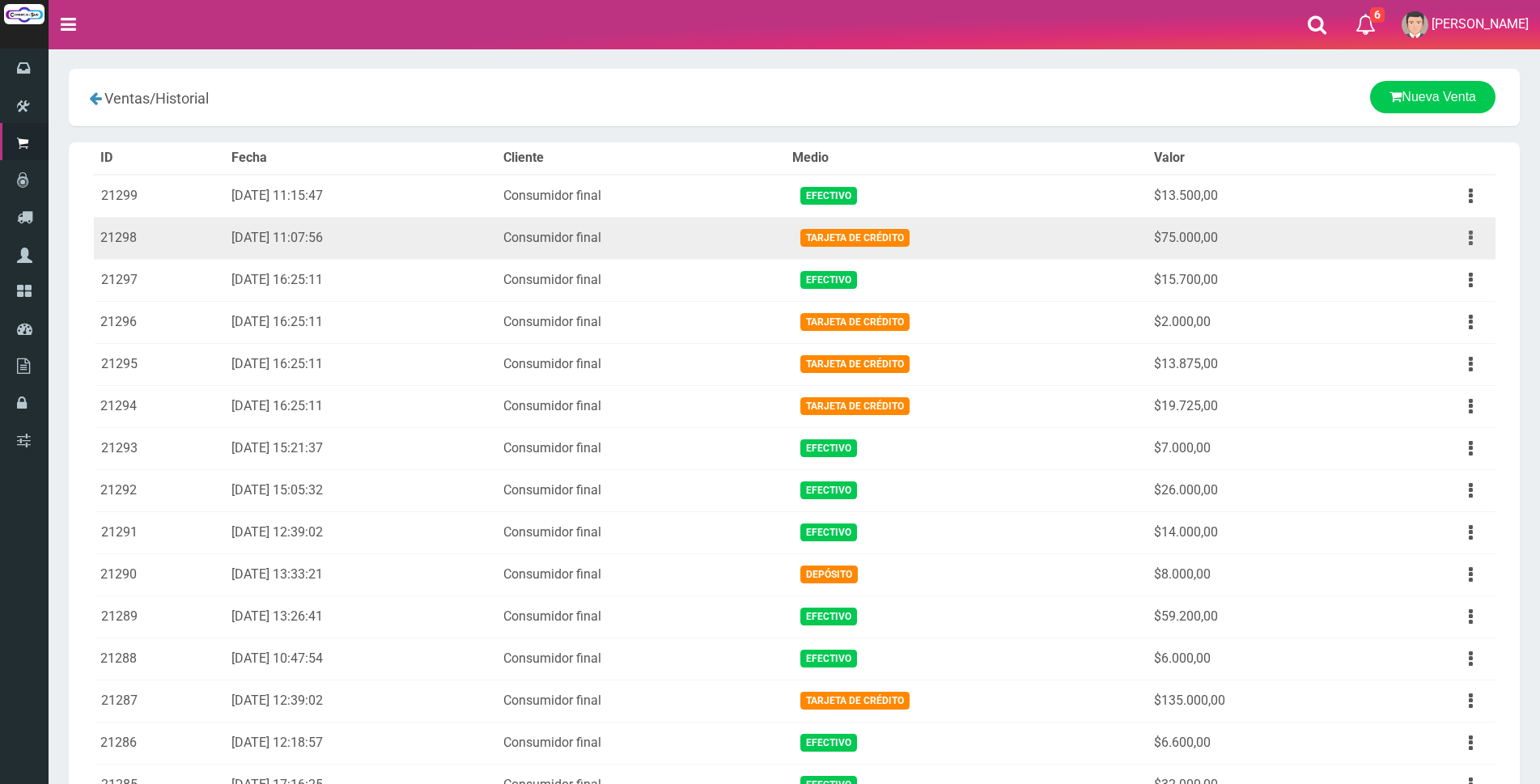
click at [1472, 243] on icon "button" at bounding box center [1471, 238] width 4 height 29
click at [1428, 277] on link "Ver" at bounding box center [1424, 277] width 128 height 36
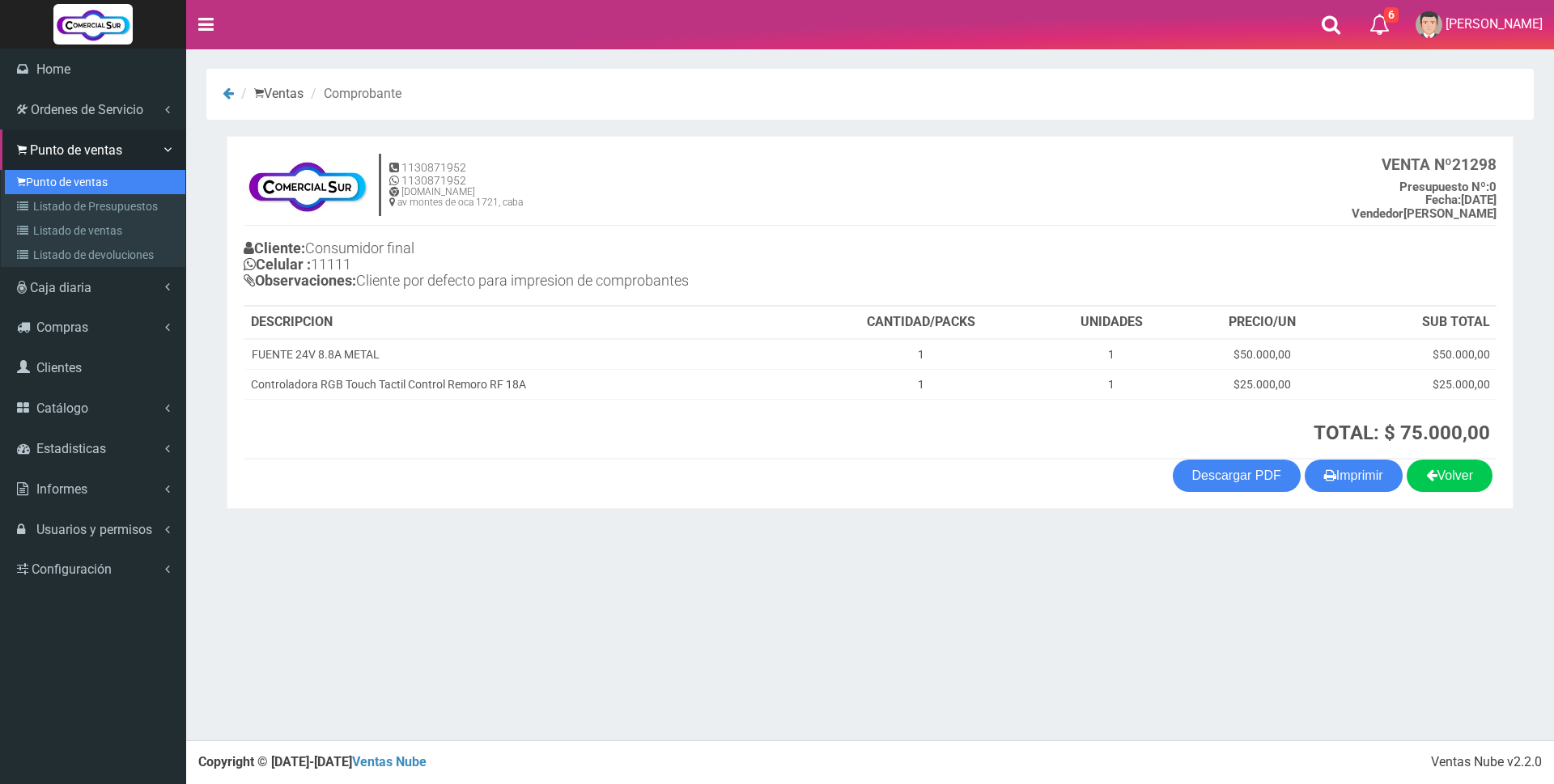
click at [57, 174] on link "Punto de ventas" at bounding box center [95, 182] width 180 height 24
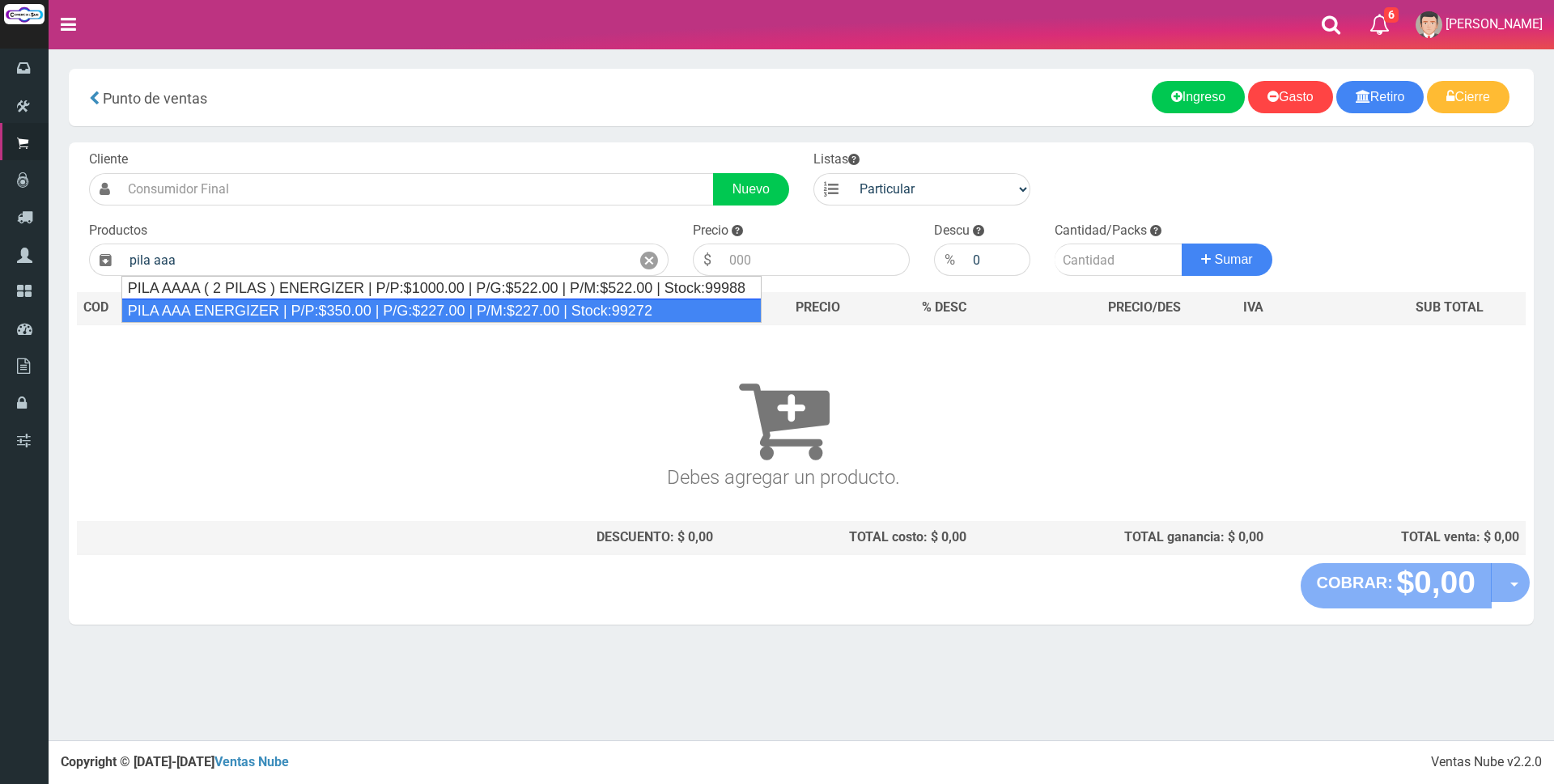
click at [440, 309] on div "PILA AAA ENERGIZER | P/P:$350.00 | P/G:$227.00 | P/M:$227.00 | Stock:99272" at bounding box center [442, 310] width 640 height 24
type input "PILA AAA ENERGIZER | P/P:$350.00 | P/G:$227.00 | P/M:$227.00 | Stock:99272"
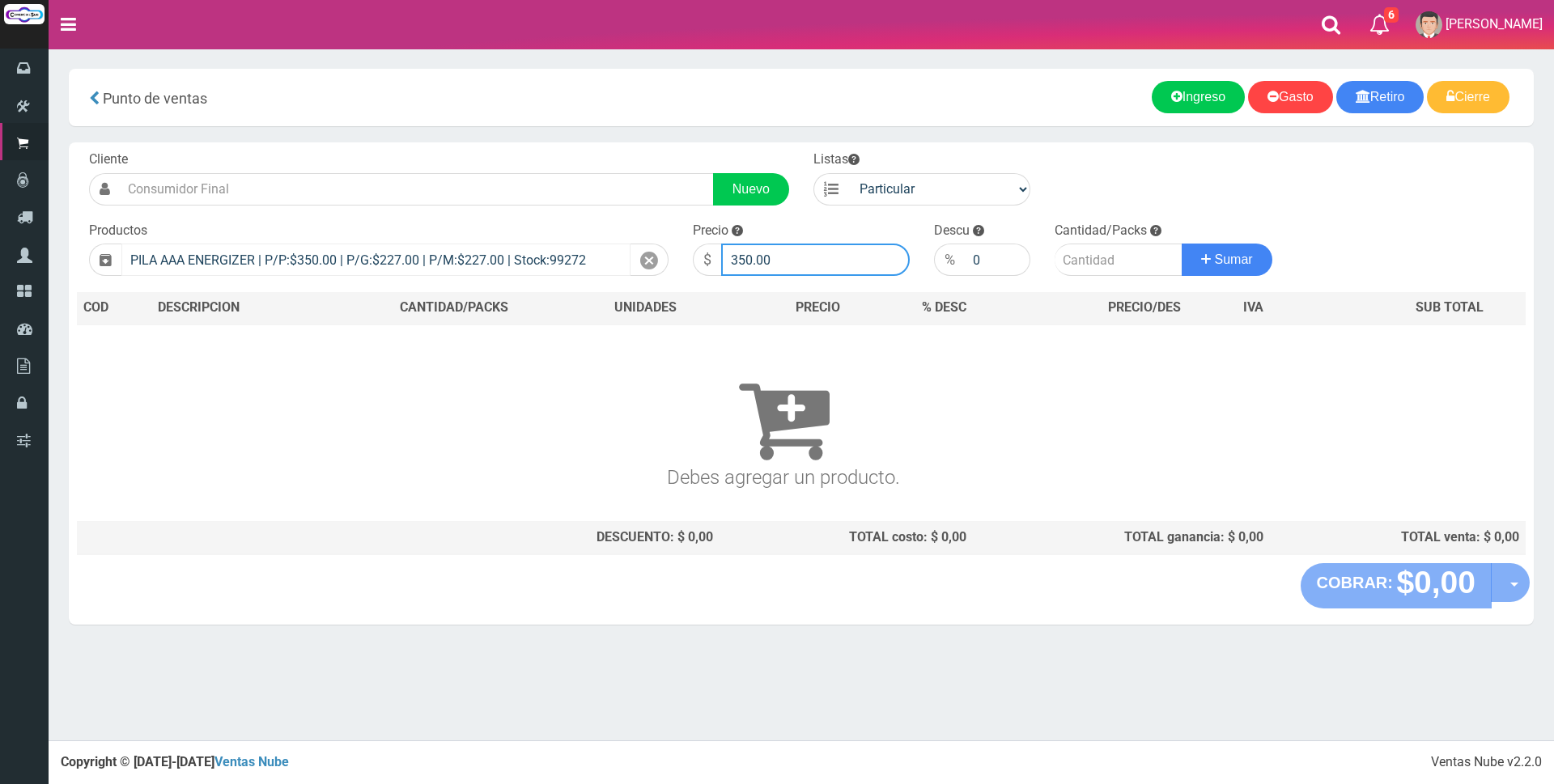
drag, startPoint x: 757, startPoint y: 251, endPoint x: 528, endPoint y: 247, distance: 229.0
click at [541, 150] on form "Cliente Nuevo Listas Particular Gremio Mayoristas" at bounding box center [802, 150] width 1449 height 0
type input "1200"
type input "2"
click at [1182, 244] on button "Sumar" at bounding box center [1227, 259] width 90 height 32
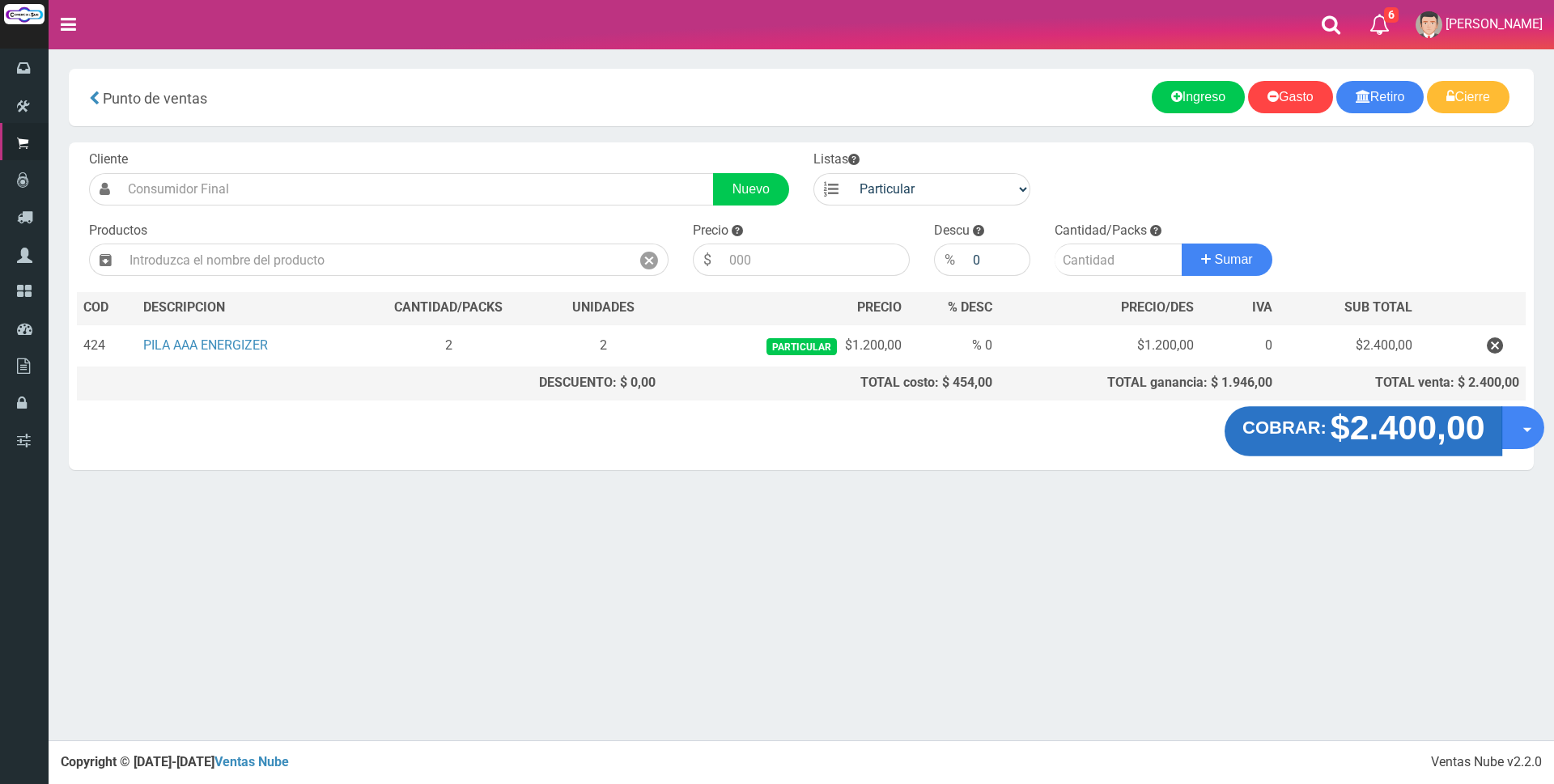
click at [1321, 422] on strong "COBRAR:" at bounding box center [1284, 428] width 84 height 19
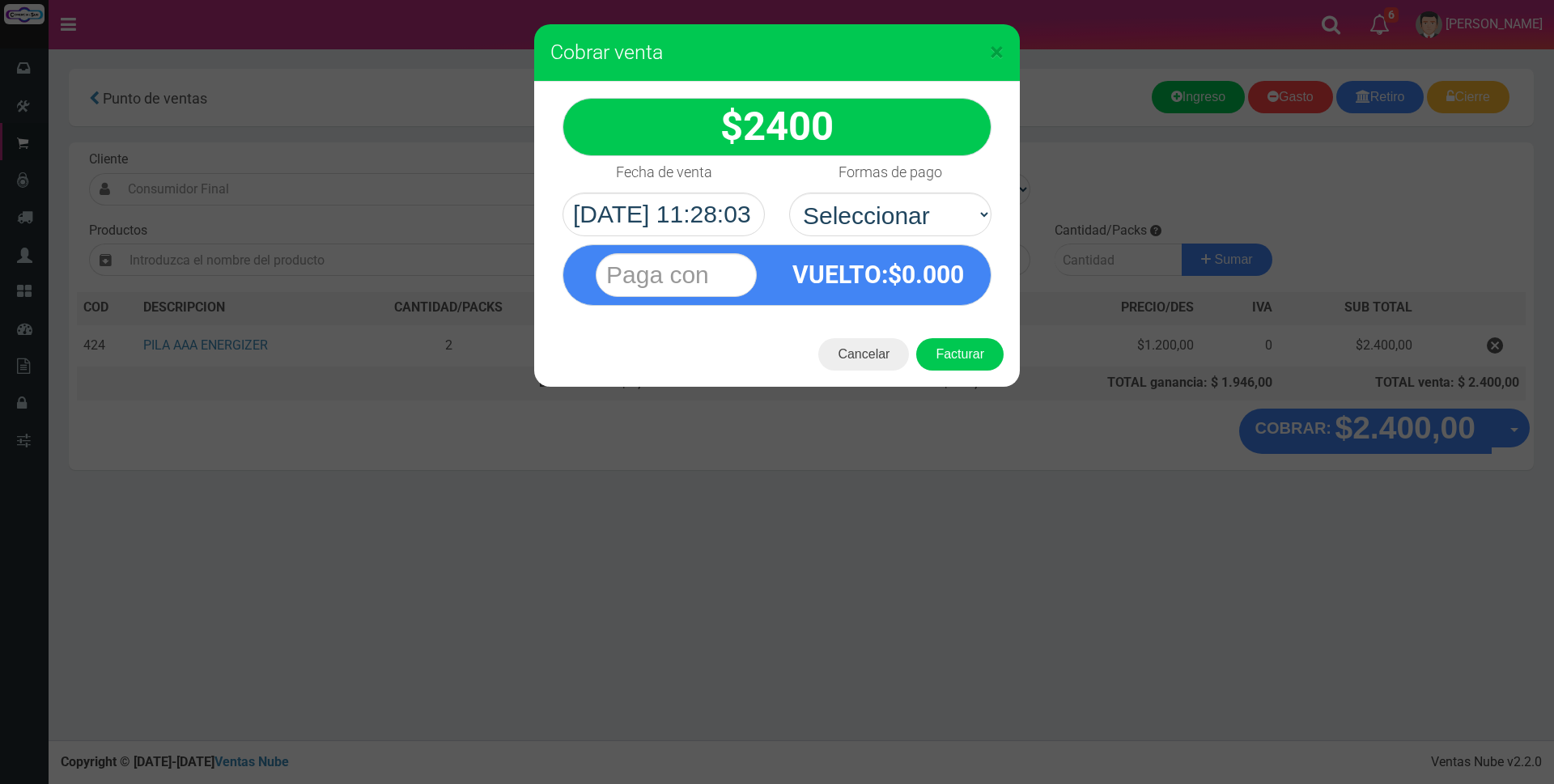
click at [885, 211] on select "Seleccionar Efectivo Tarjeta de Crédito Depósito Débito" at bounding box center [889, 214] width 202 height 43
select select "Tarjeta de Crédito"
click at [789, 193] on select "Seleccionar Efectivo Tarjeta de Crédito Depósito Débito" at bounding box center [889, 214] width 202 height 43
click at [638, 284] on input "text" at bounding box center [677, 275] width 161 height 43
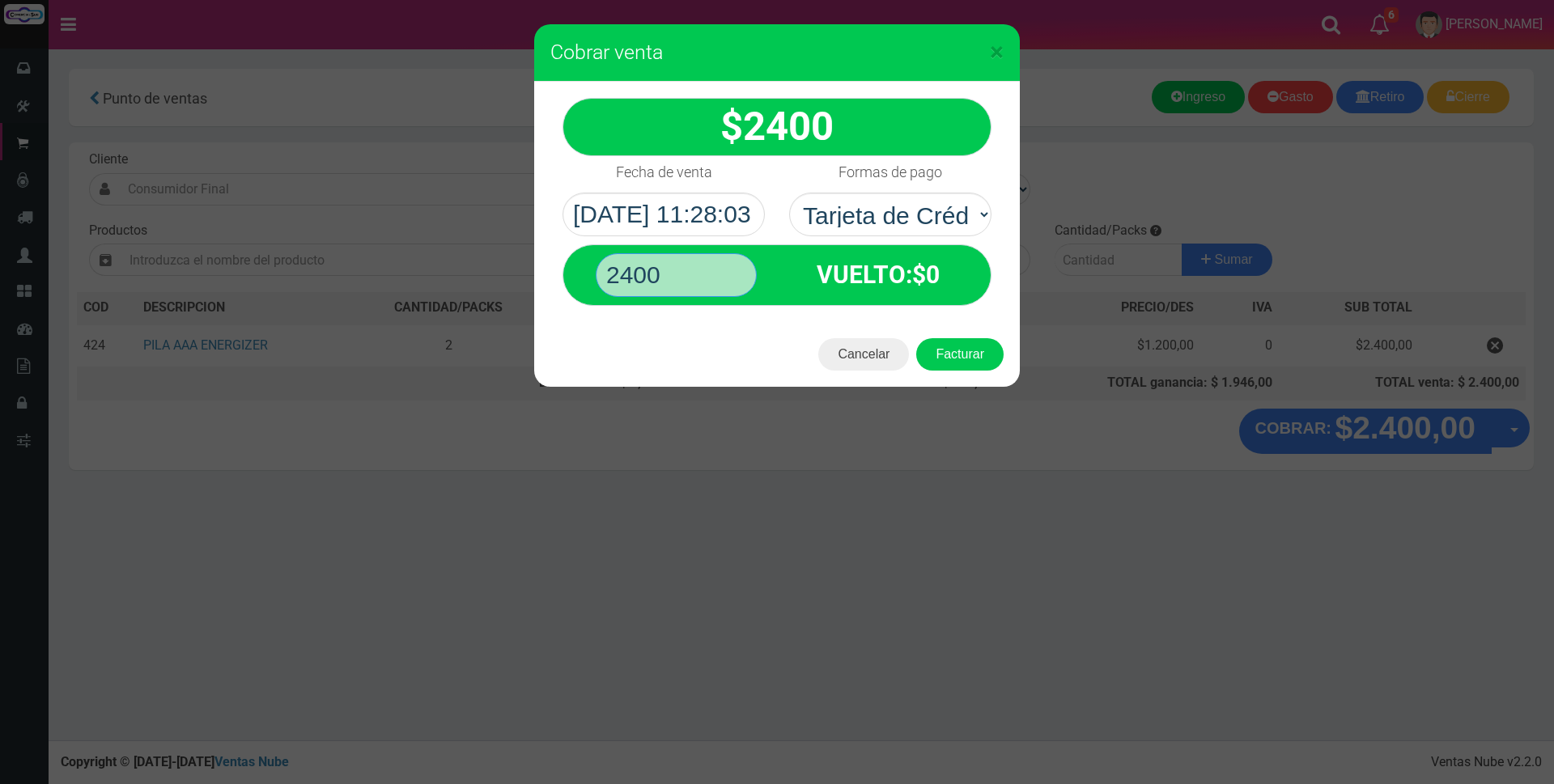
type input "2400"
click at [916, 338] on button "Facturar" at bounding box center [960, 354] width 88 height 32
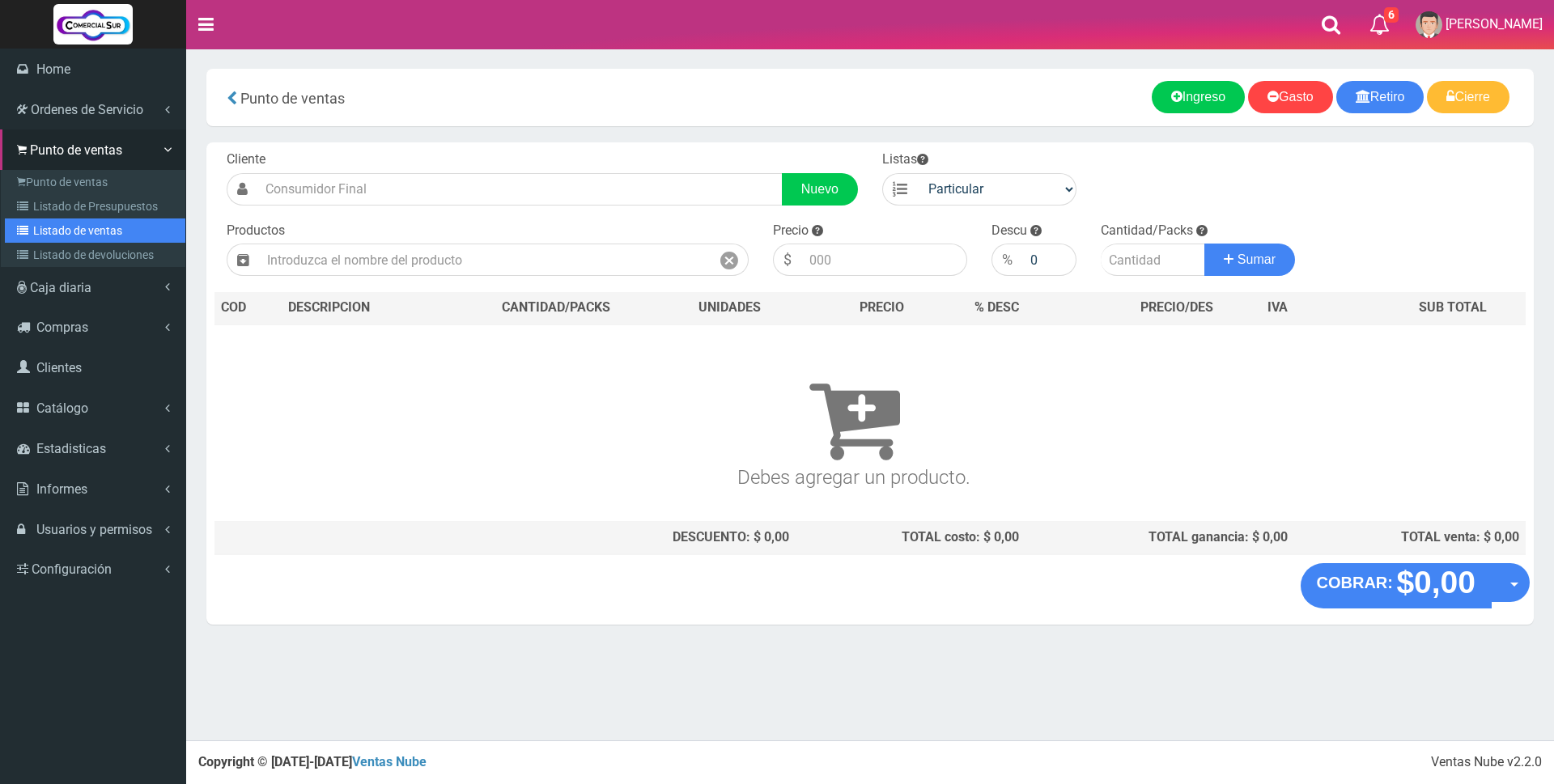
click at [66, 226] on link "Listado de ventas" at bounding box center [95, 231] width 180 height 24
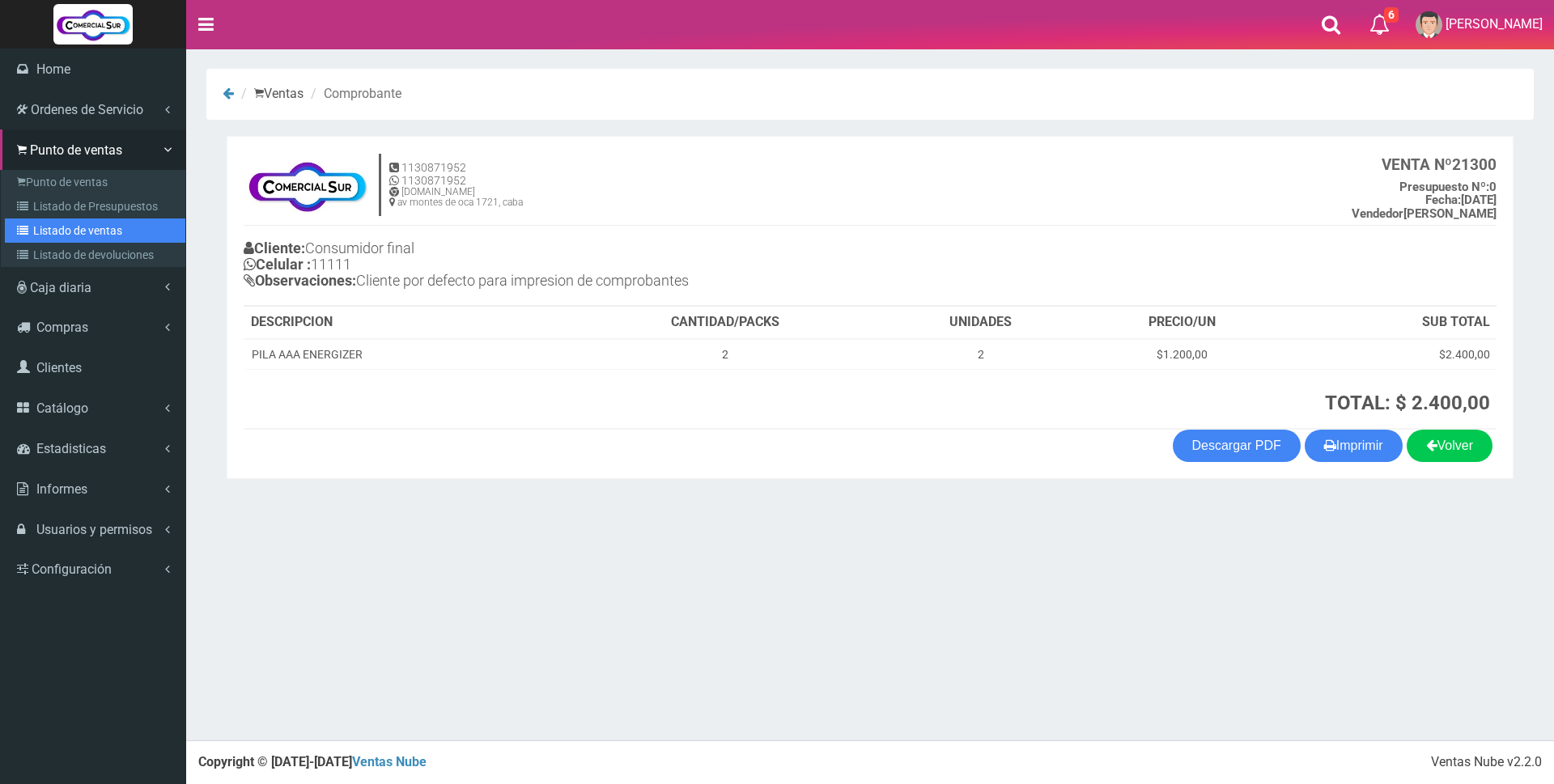
drag, startPoint x: 89, startPoint y: 238, endPoint x: 353, endPoint y: 256, distance: 264.6
click at [90, 238] on link "Listado de ventas" at bounding box center [95, 231] width 180 height 24
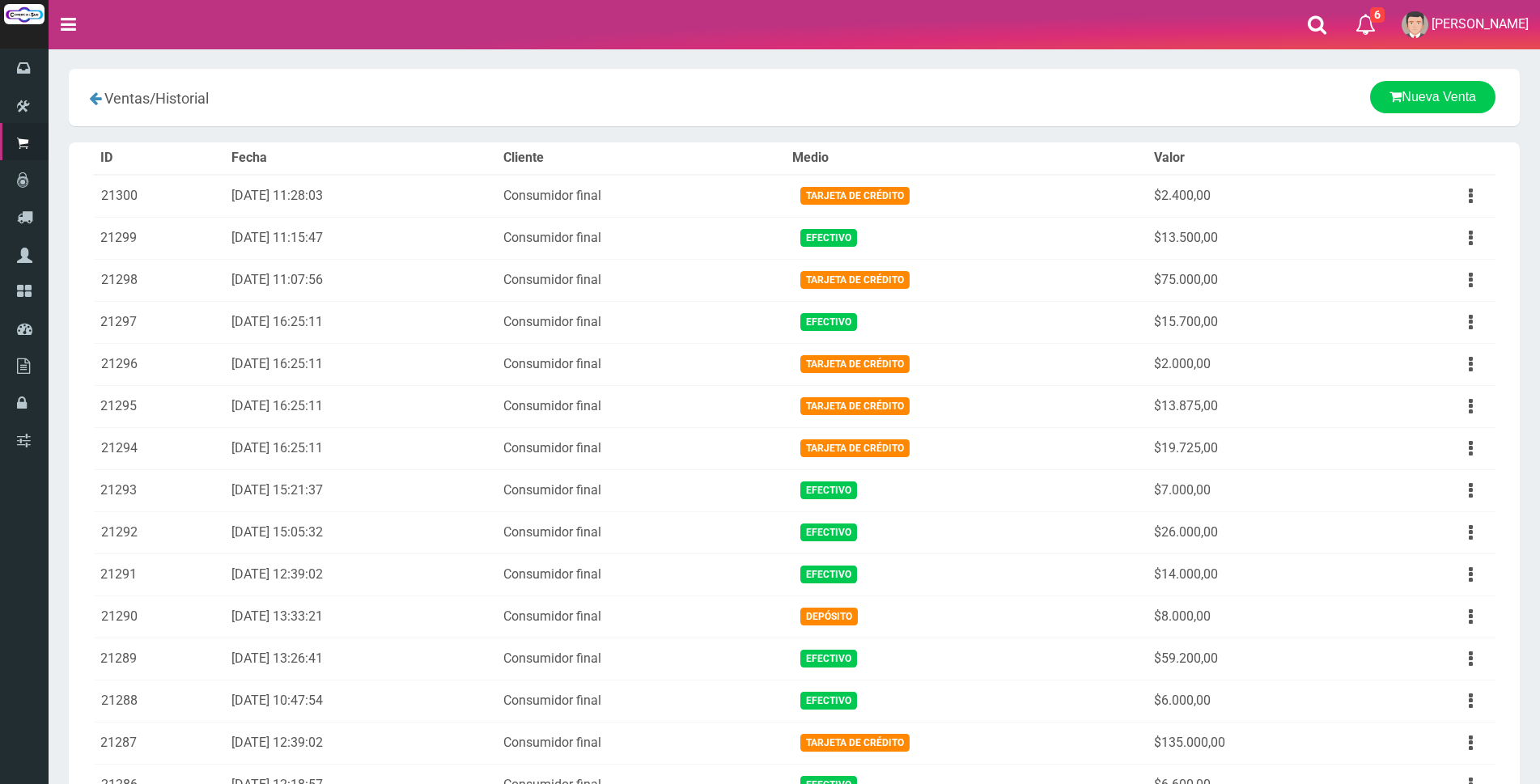
click at [1210, 94] on div "Nueva Venta Nueva Venta" at bounding box center [1032, 96] width 951 height 32
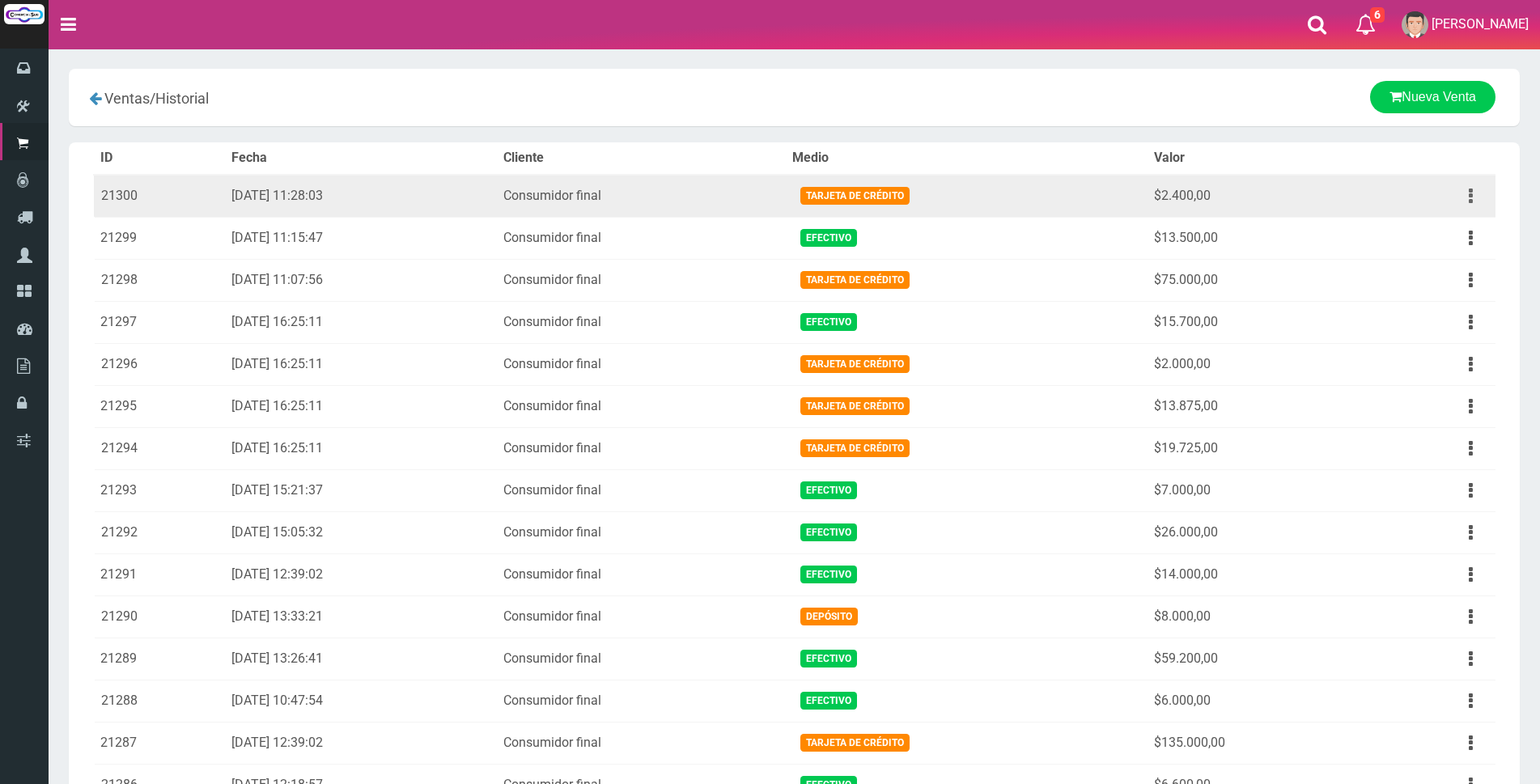
click at [1476, 192] on button "button" at bounding box center [1471, 196] width 36 height 29
click at [1442, 223] on link "Ver" at bounding box center [1424, 235] width 128 height 36
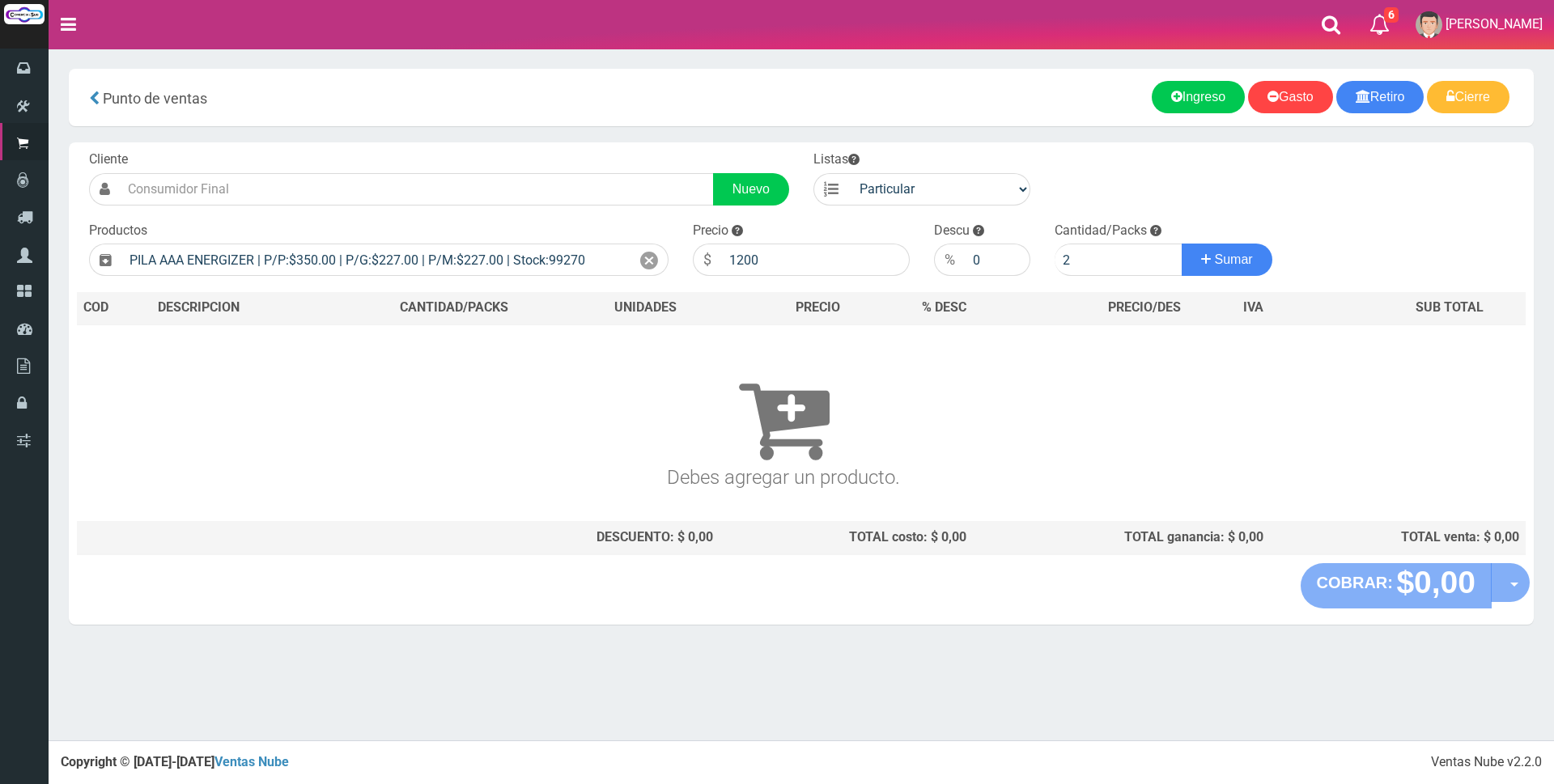
type input "2"
click at [1182, 244] on button "Sumar" at bounding box center [1227, 259] width 90 height 32
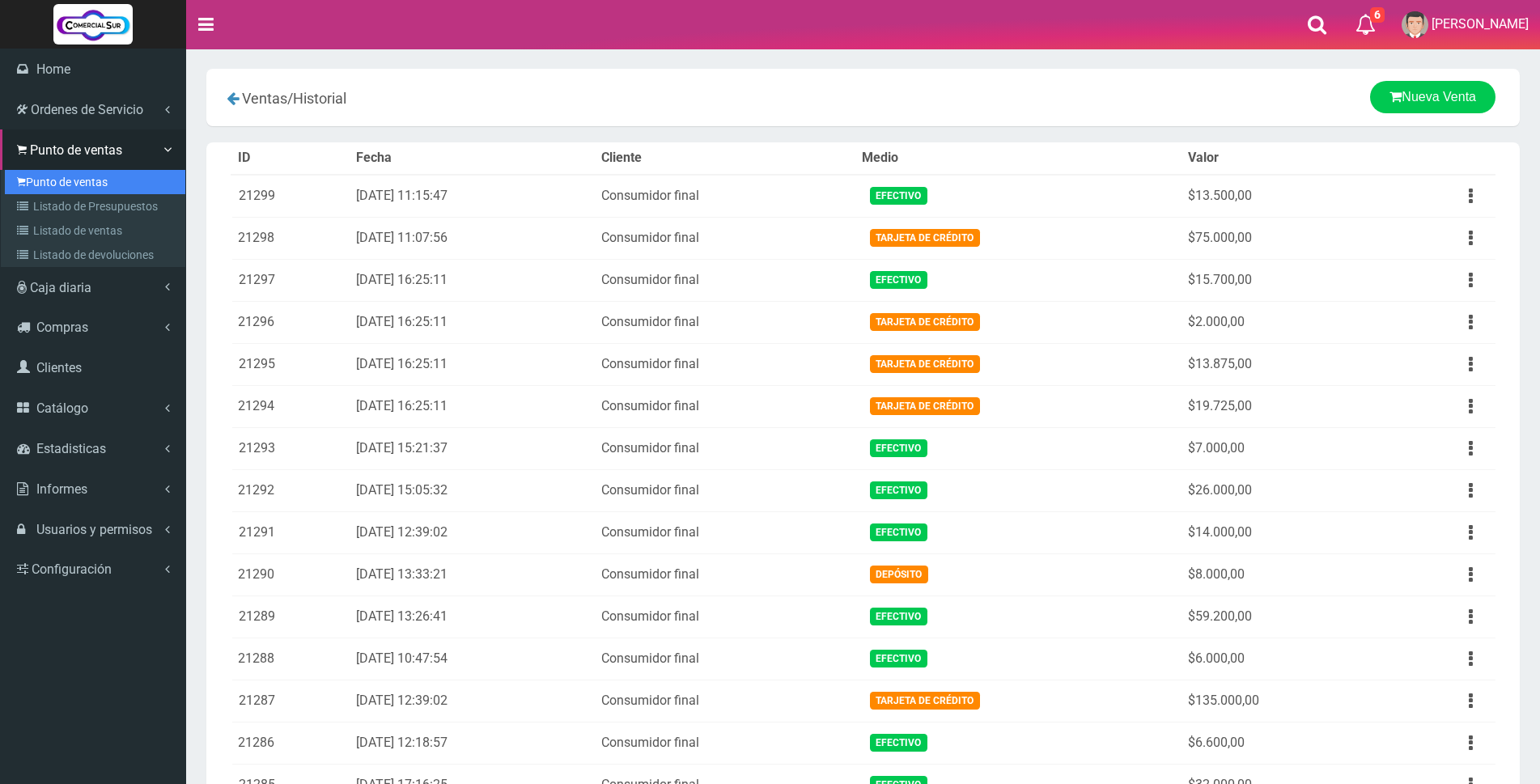
click at [61, 180] on link "Punto de ventas" at bounding box center [95, 182] width 180 height 24
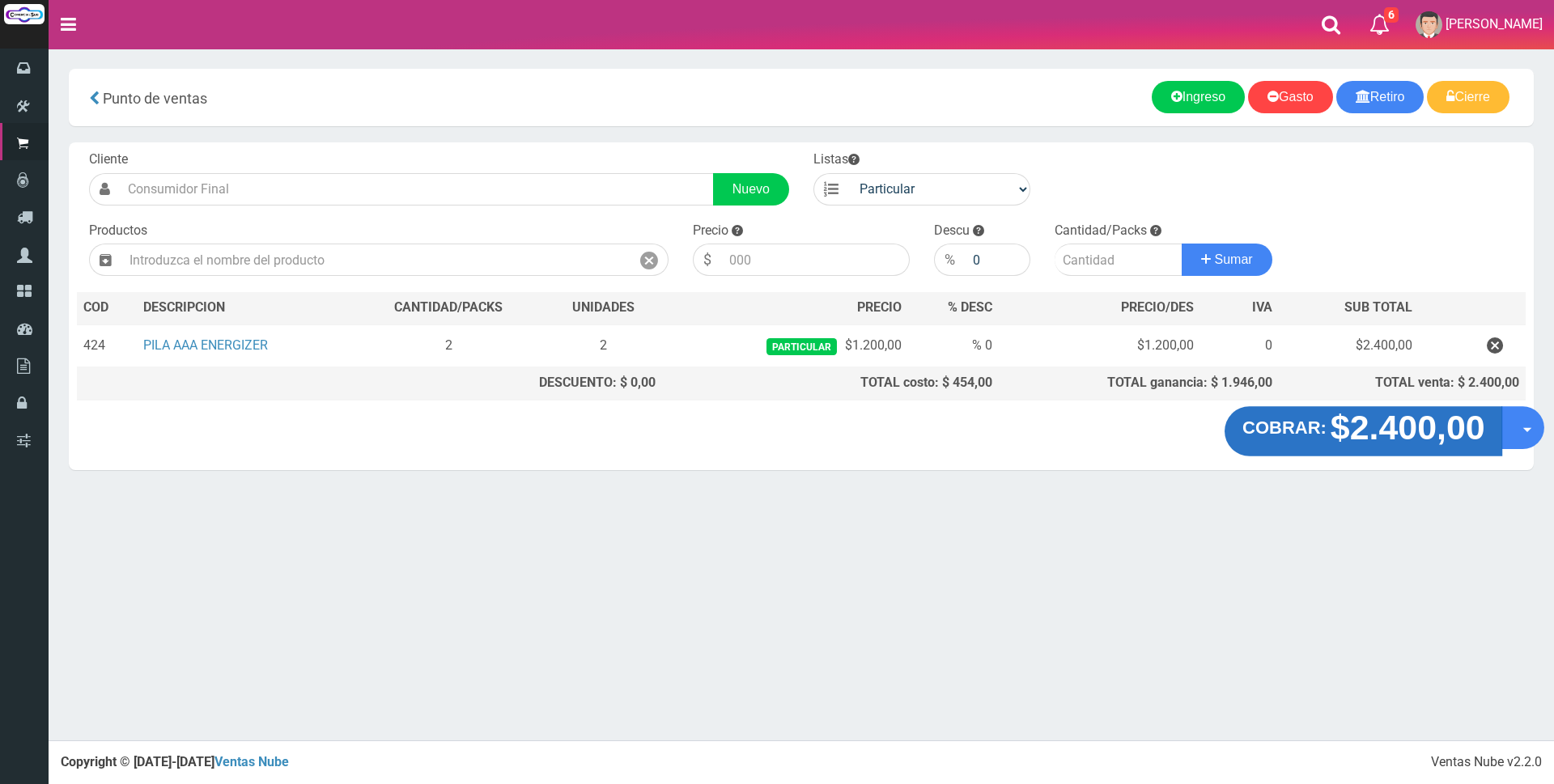
click at [1405, 428] on strong "$2.400,00" at bounding box center [1407, 428] width 154 height 38
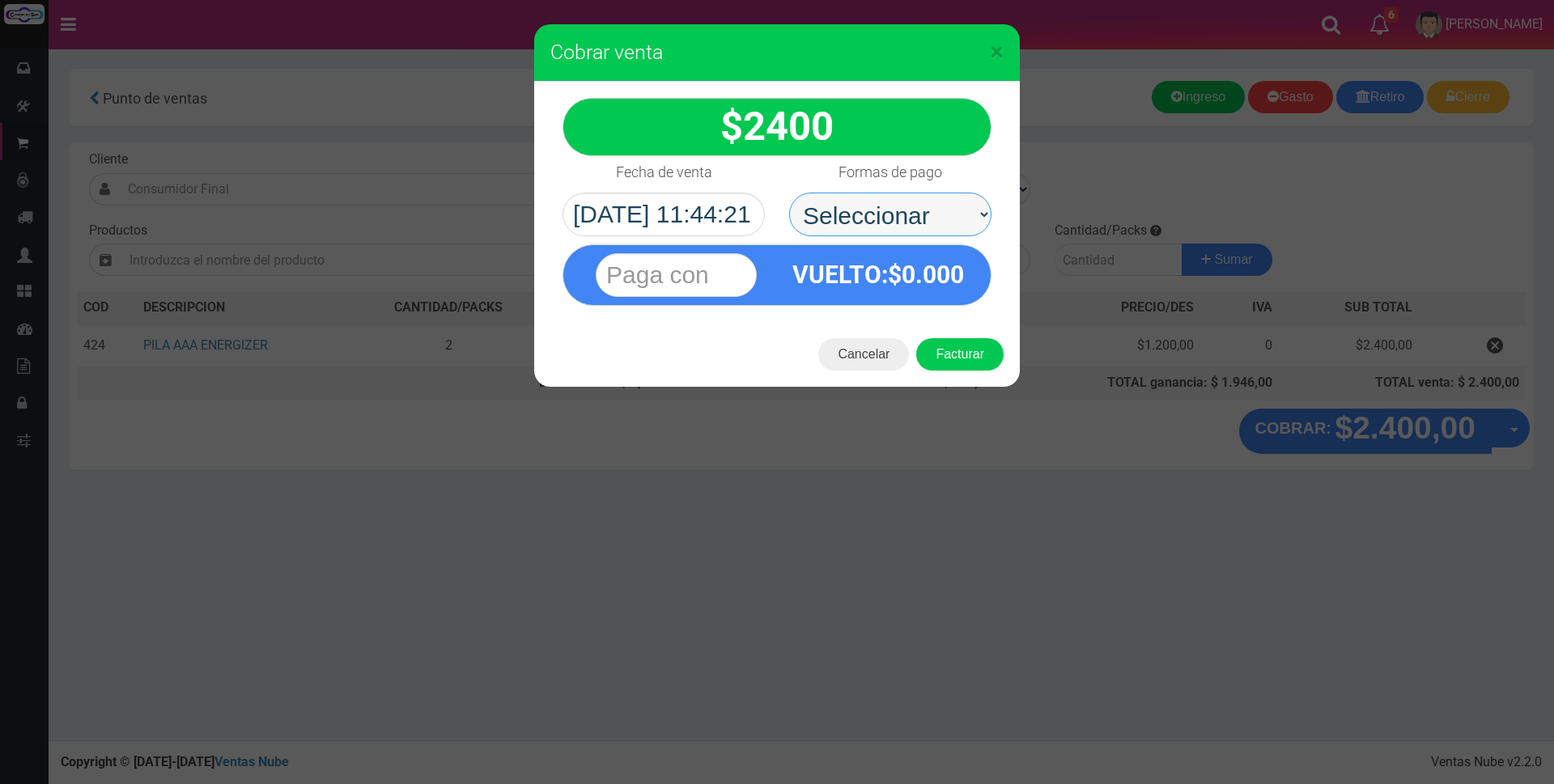
click at [911, 218] on select "Seleccionar Efectivo Tarjeta de Crédito Depósito Débito" at bounding box center [889, 214] width 202 height 43
drag, startPoint x: 878, startPoint y: 206, endPoint x: 871, endPoint y: 225, distance: 20.2
click at [878, 206] on select "Seleccionar Efectivo Tarjeta de Crédito Depósito Débito" at bounding box center [889, 214] width 202 height 43
select select "Efectivo"
click at [789, 193] on select "Seleccionar Efectivo Tarjeta de Crédito Depósito Débito" at bounding box center [889, 214] width 202 height 43
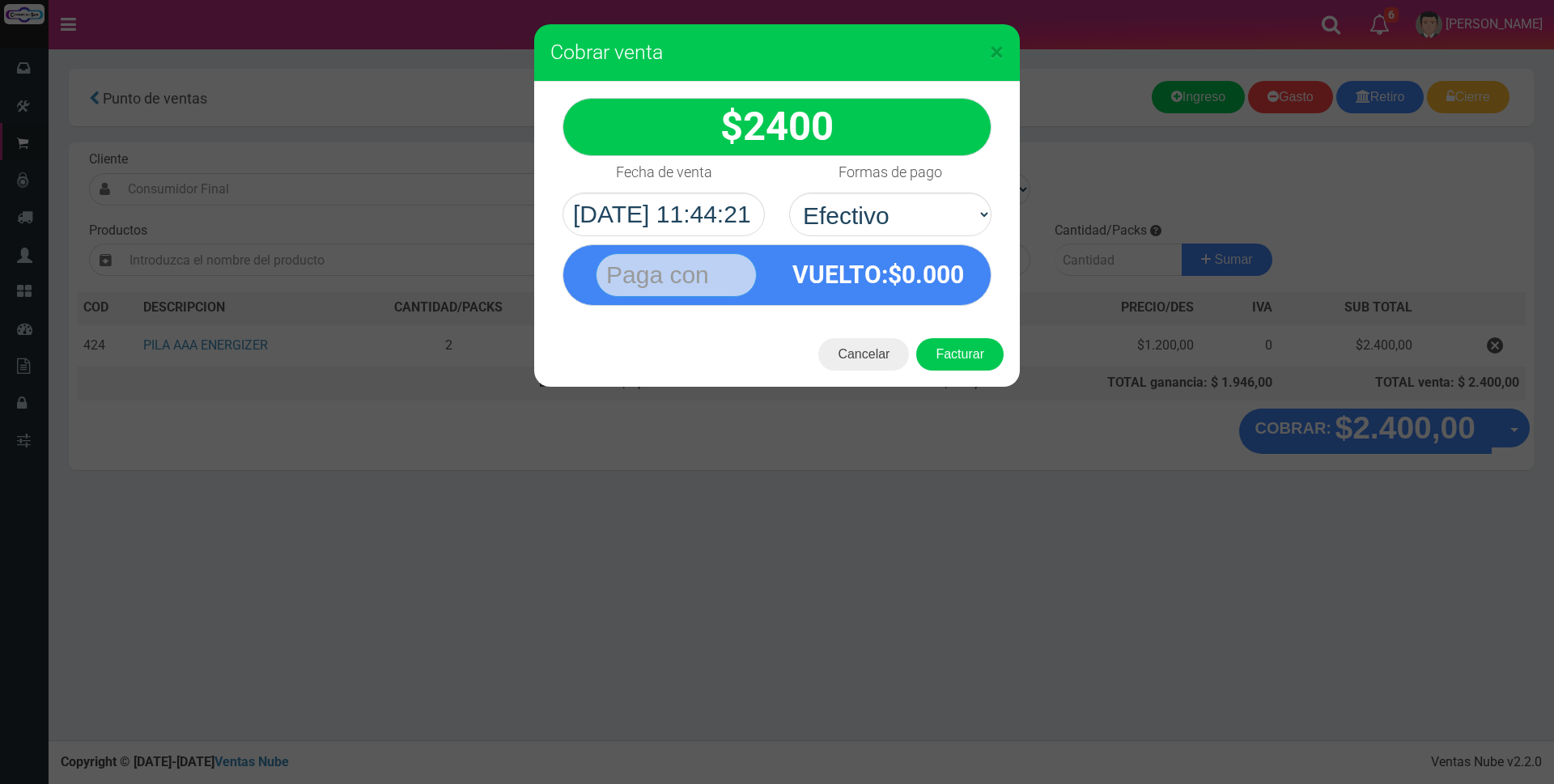
click at [733, 273] on input "text" at bounding box center [677, 275] width 161 height 43
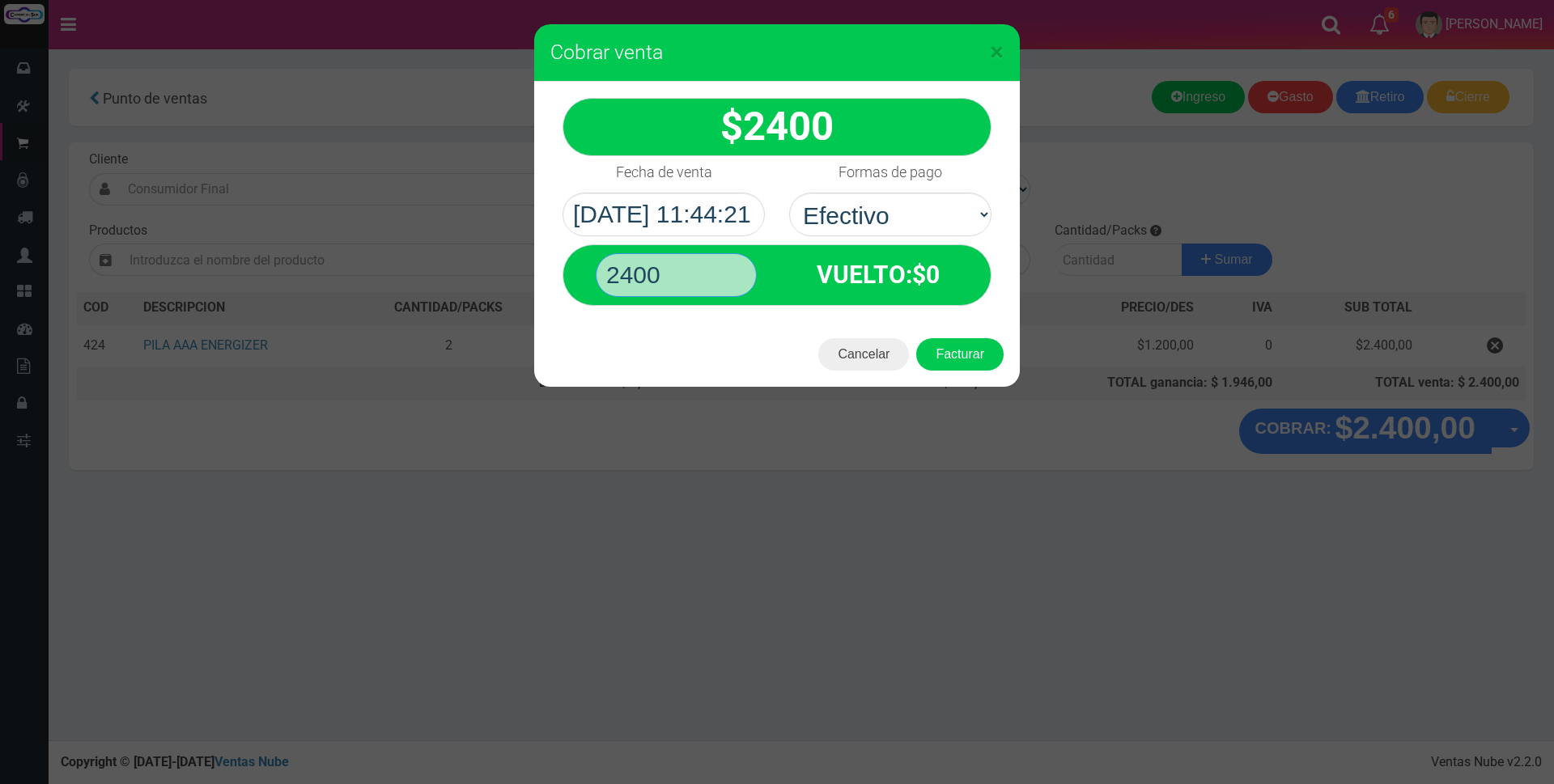
type input "2400"
click at [916, 338] on button "Facturar" at bounding box center [960, 354] width 88 height 32
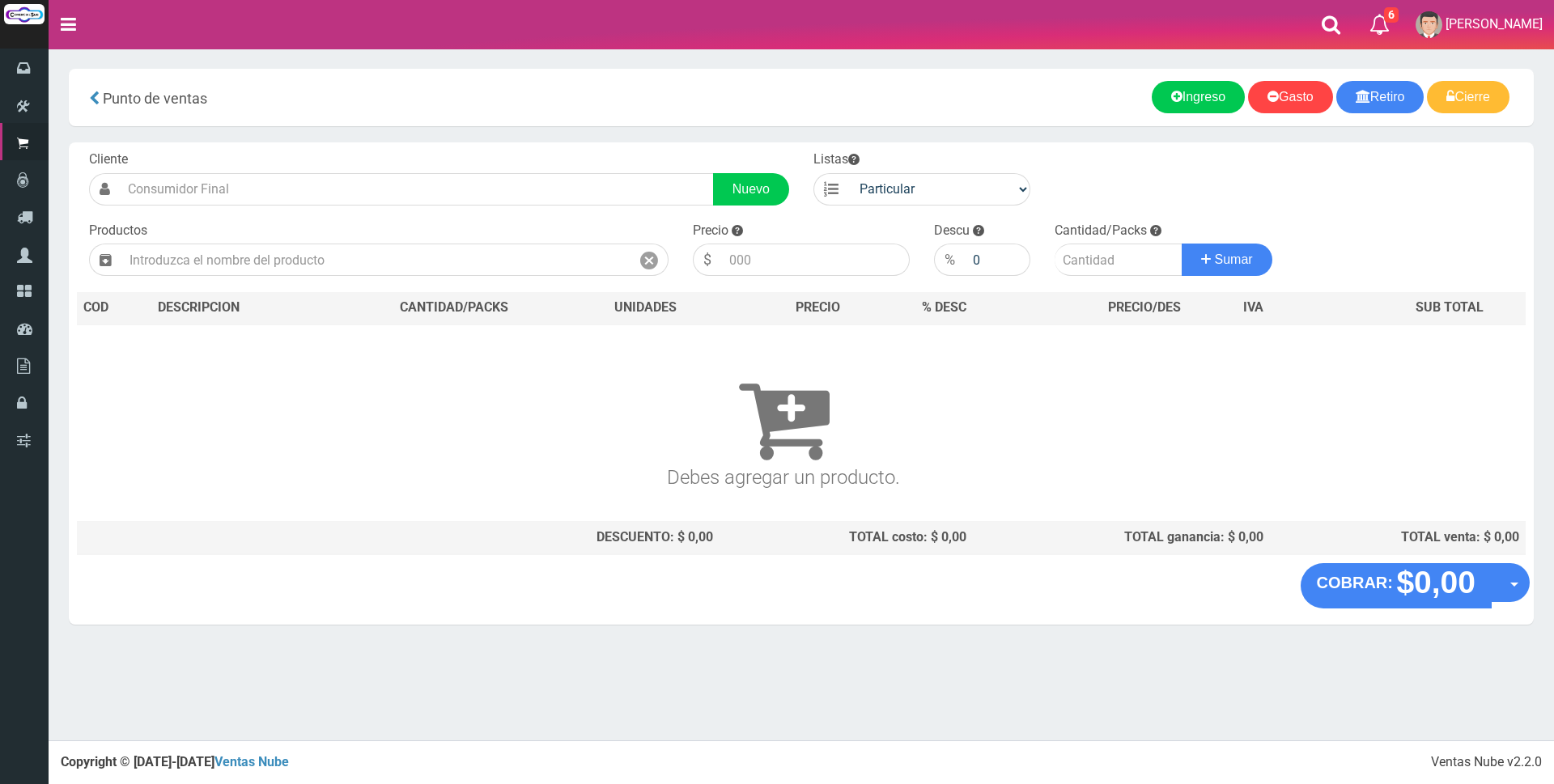
click at [1267, 408] on h3 "Debes agregar un producto." at bounding box center [784, 417] width 1400 height 140
click at [563, 268] on input "text" at bounding box center [376, 259] width 509 height 32
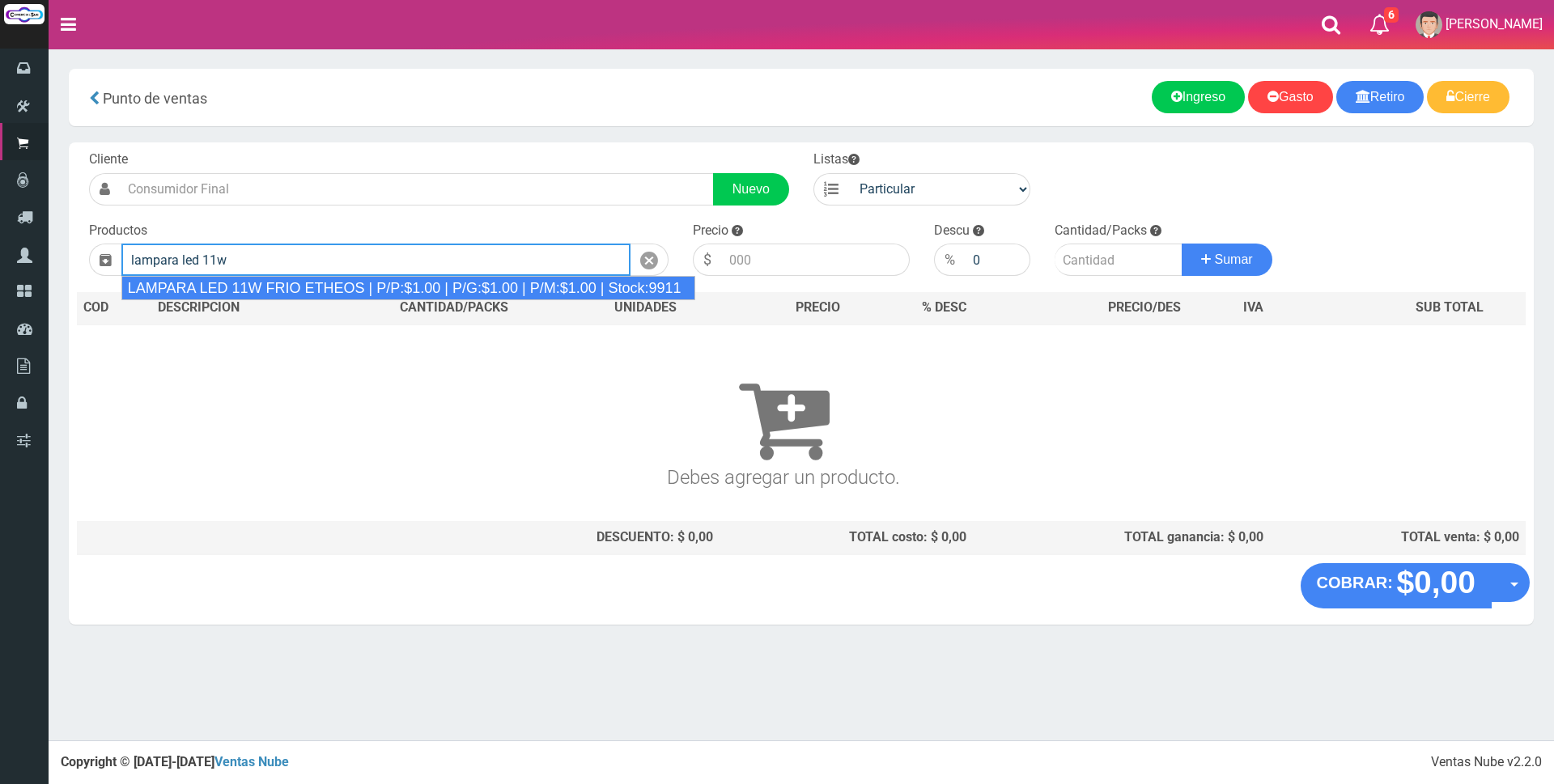
click at [569, 295] on div "LAMPARA LED 11W FRIO ETHEOS | P/P:$1.00 | P/G:$1.00 | P/M:$1.00 | Stock:9911" at bounding box center [408, 288] width 574 height 24
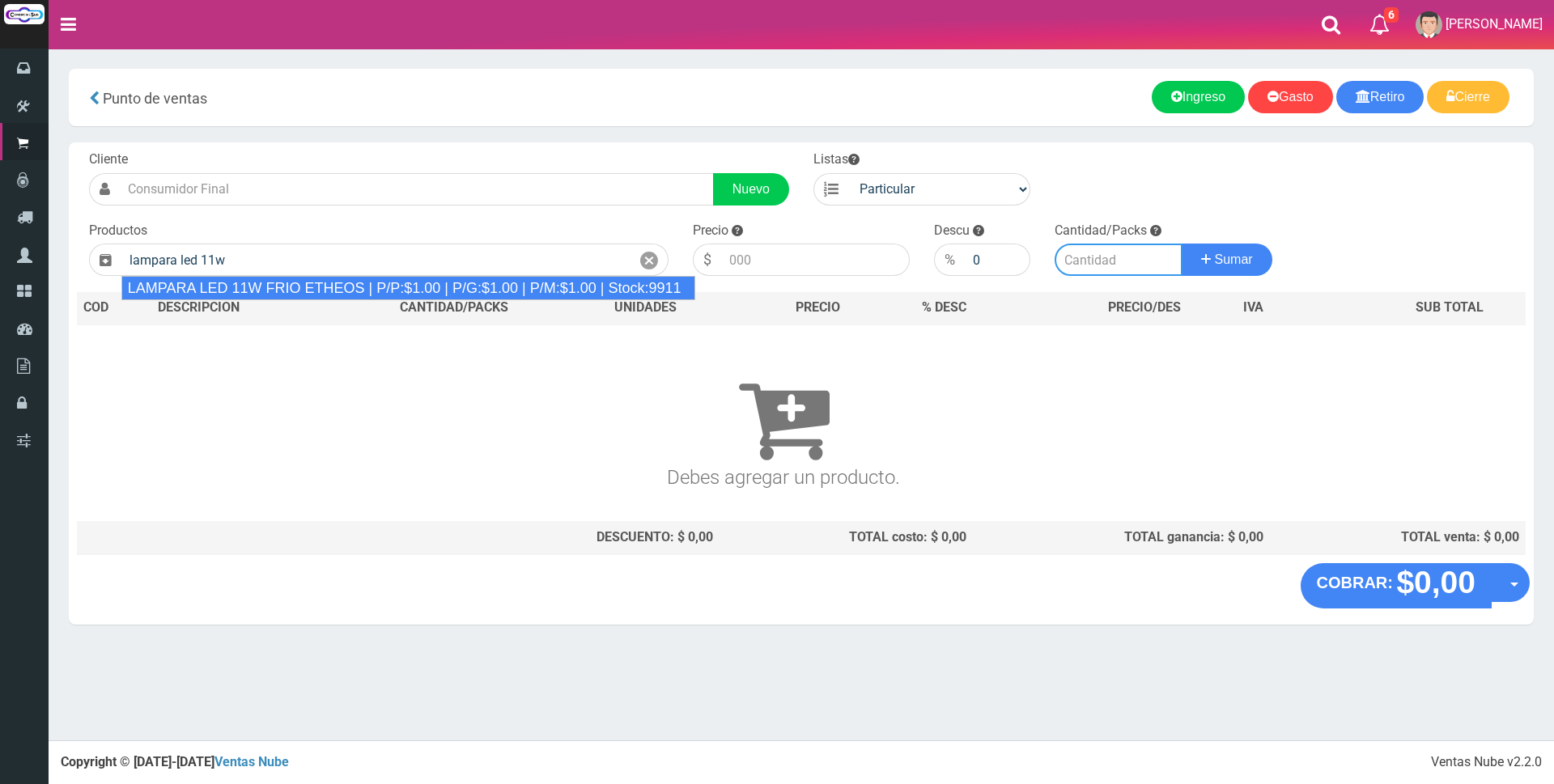
type input "LAMPARA LED 11W FRIO ETHEOS | P/P:$1.00 | P/G:$1.00 | P/M:$1.00 | Stock:9911"
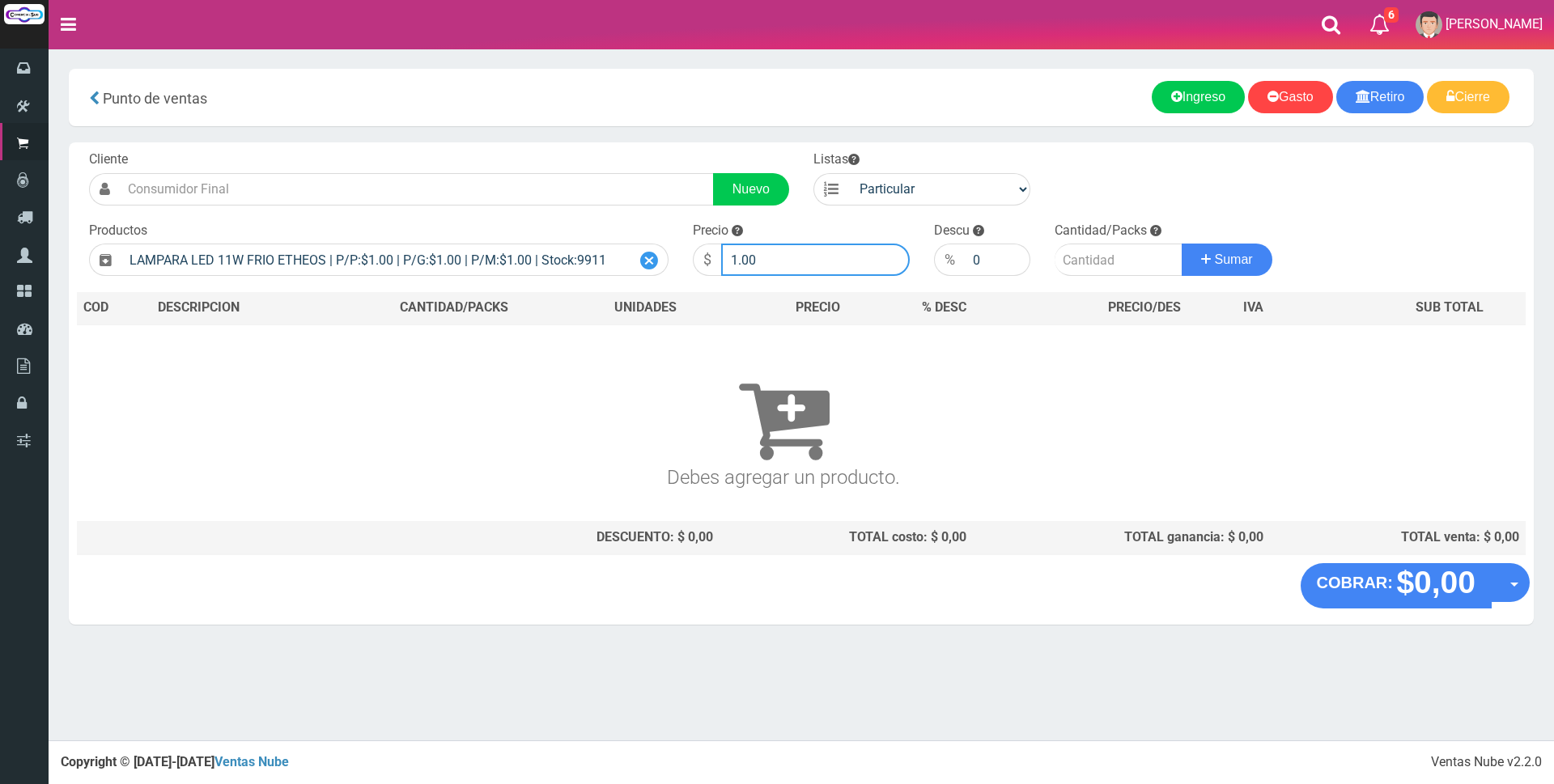
drag, startPoint x: 803, startPoint y: 265, endPoint x: 640, endPoint y: 260, distance: 163.1
click at [640, 150] on form "Cliente Nuevo Listas Particular Gremio Mayoristas" at bounding box center [802, 150] width 1449 height 0
type input "2300"
type input "3"
click at [1182, 244] on button "Sumar" at bounding box center [1227, 259] width 90 height 32
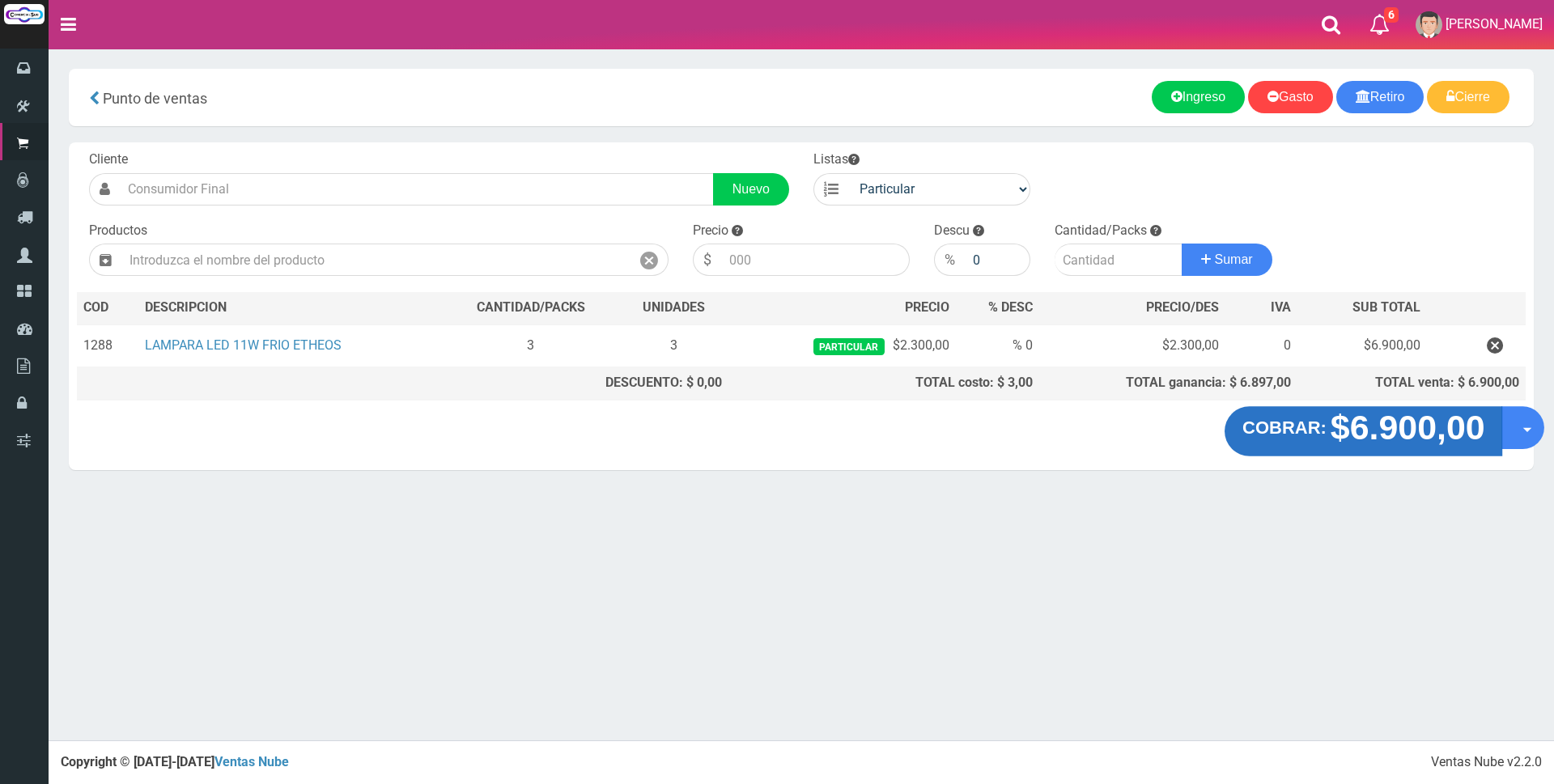
click at [1363, 436] on strong "$6.900,00" at bounding box center [1407, 428] width 154 height 38
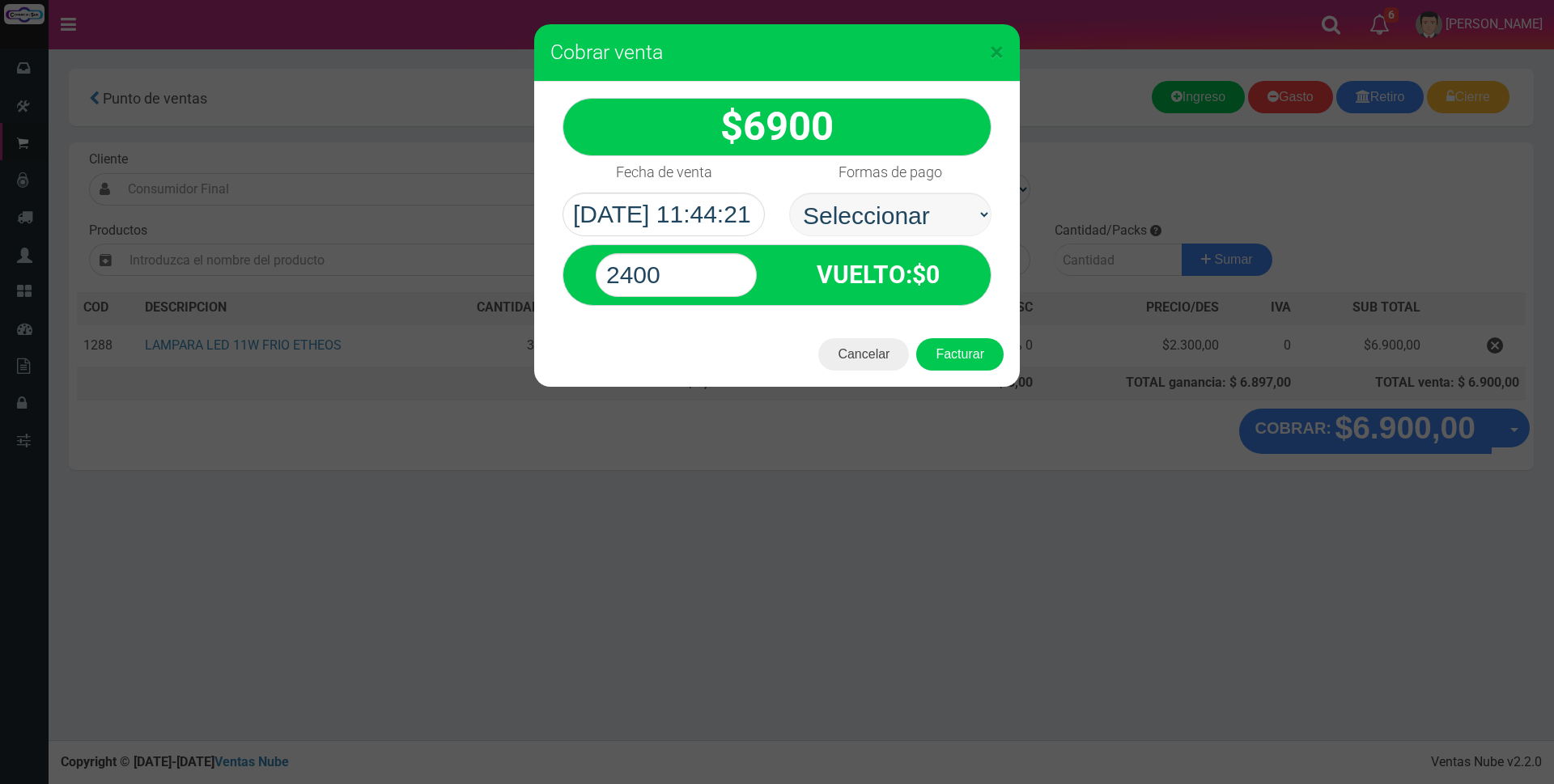
click at [904, 229] on select "Seleccionar Efectivo Tarjeta de Crédito Depósito Débito" at bounding box center [889, 214] width 202 height 43
select select "Tarjeta de Crédito"
click at [789, 193] on select "Seleccionar Efectivo Tarjeta de Crédito Depósito Débito" at bounding box center [889, 214] width 202 height 43
drag, startPoint x: 705, startPoint y: 272, endPoint x: 469, endPoint y: 265, distance: 236.1
click at [470, 268] on div "× Cobrar venta 6900" at bounding box center [777, 392] width 1554 height 784
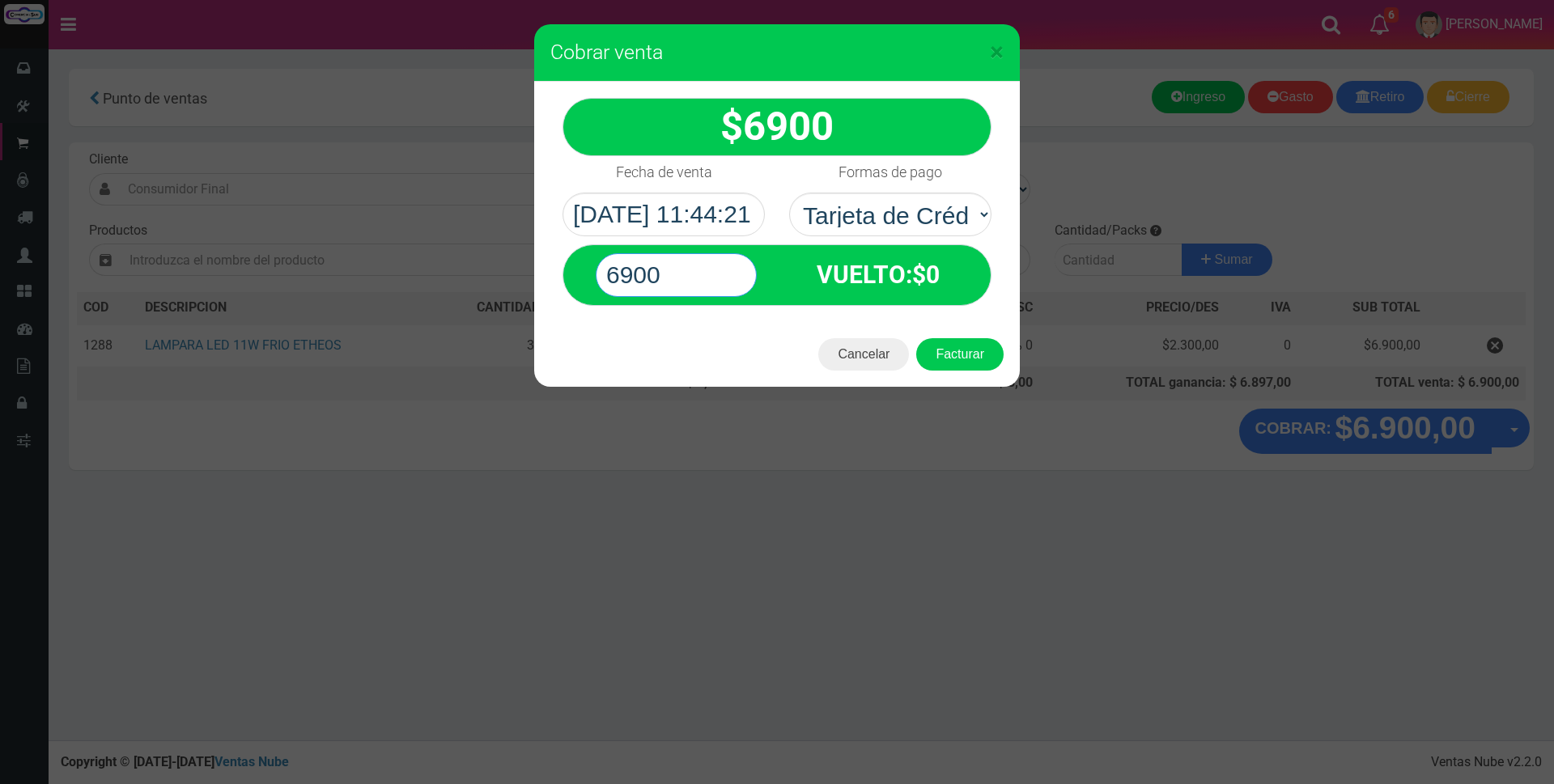
type input "6900"
click at [916, 338] on button "Facturar" at bounding box center [960, 354] width 88 height 32
